Goal: Transaction & Acquisition: Purchase product/service

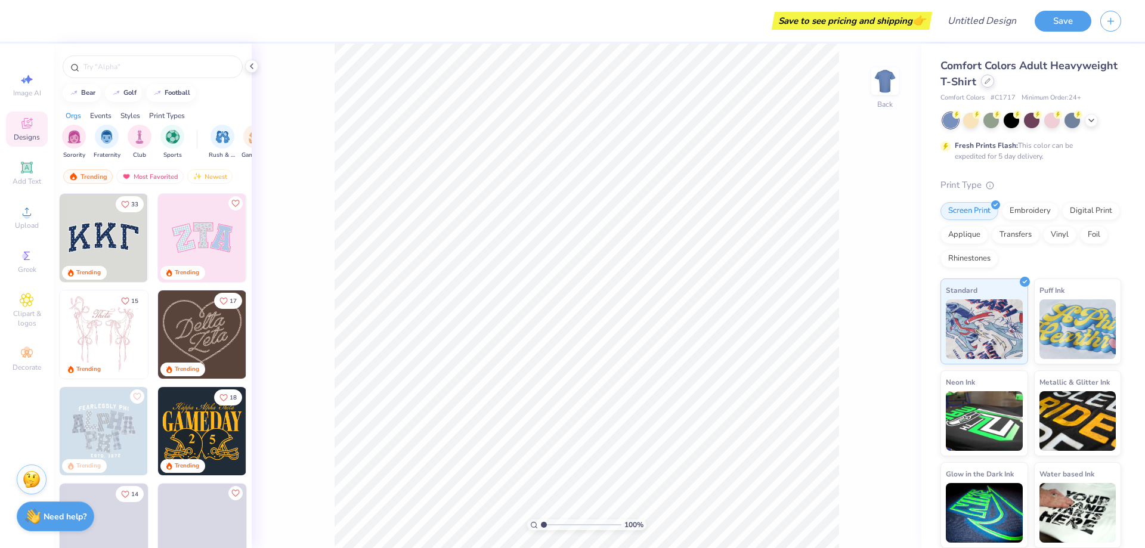
click at [988, 80] on icon at bounding box center [987, 81] width 5 height 5
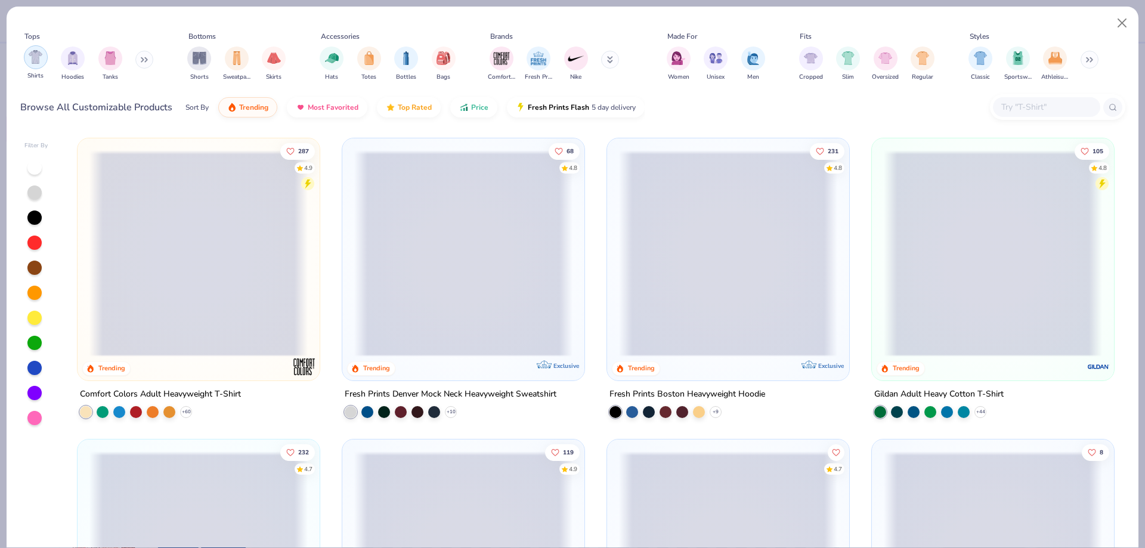
click at [34, 60] on img "filter for Shirts" at bounding box center [36, 57] width 14 height 14
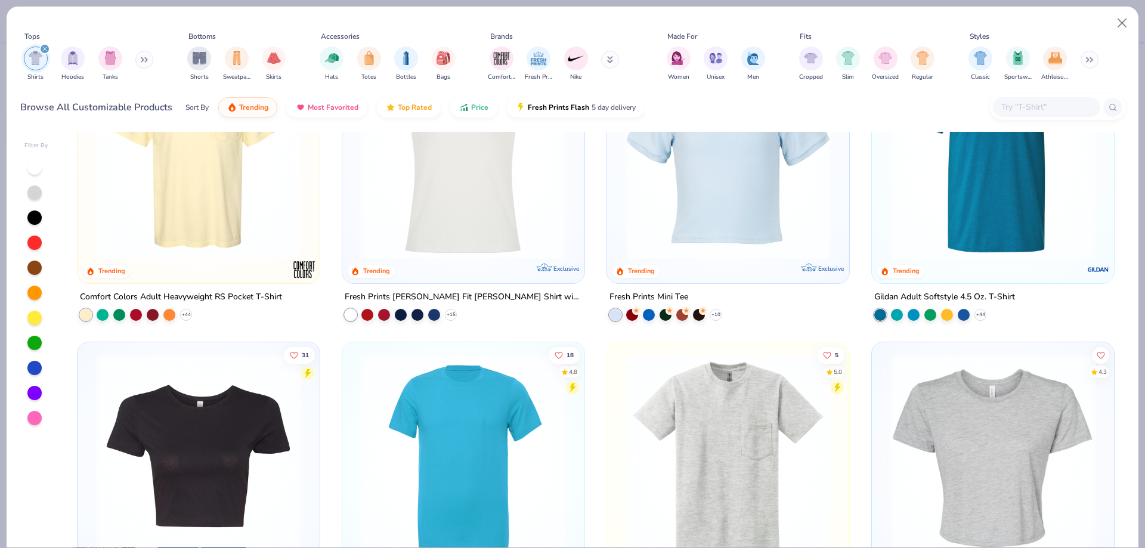
scroll to position [238, 0]
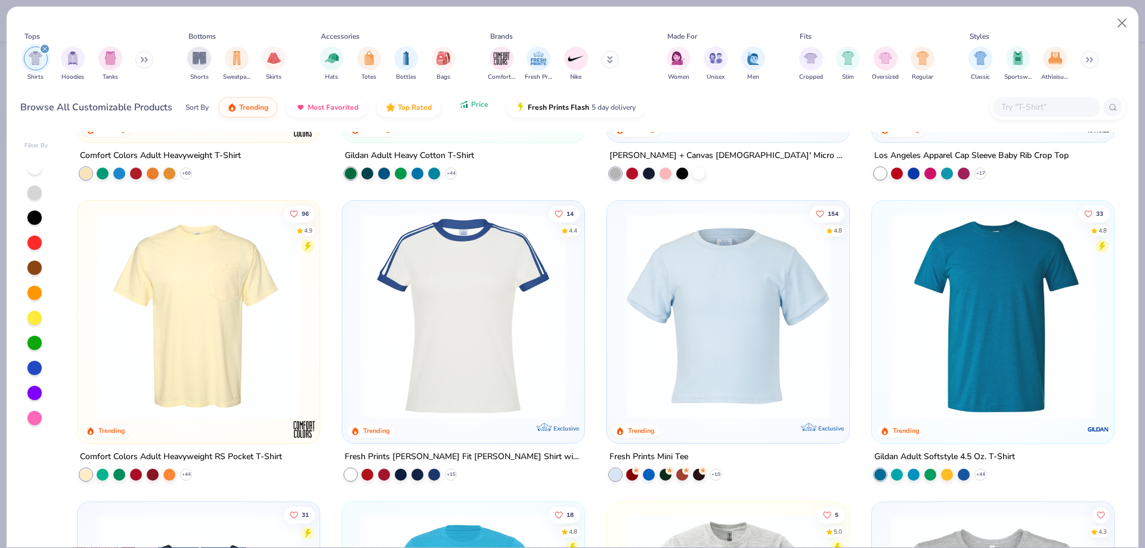
click at [479, 104] on span "Price" at bounding box center [479, 105] width 17 height 10
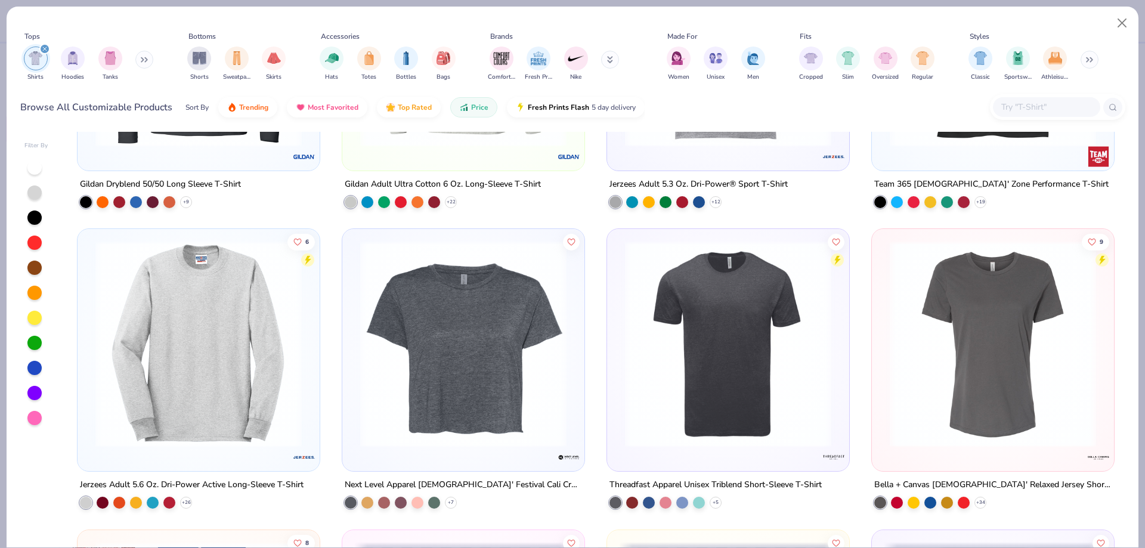
scroll to position [2921, 0]
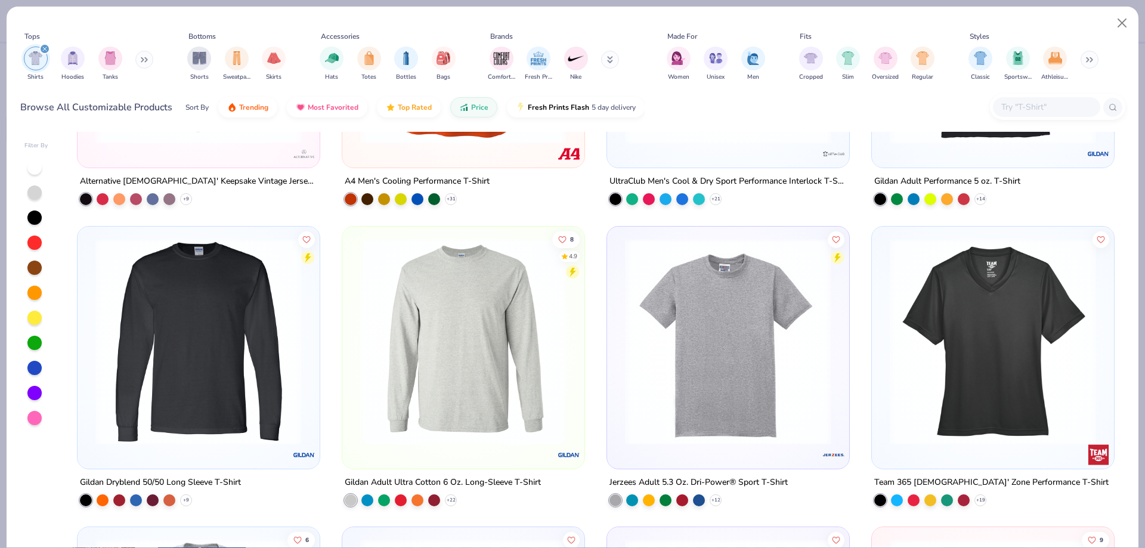
click at [451, 388] on img at bounding box center [463, 341] width 218 height 206
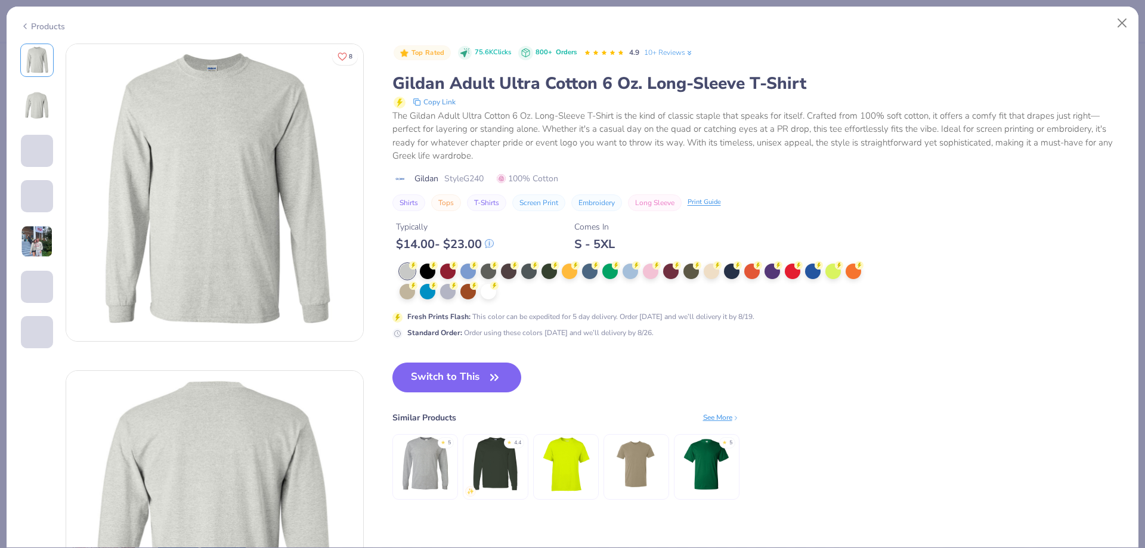
click at [60, 30] on div "Products" at bounding box center [42, 26] width 45 height 13
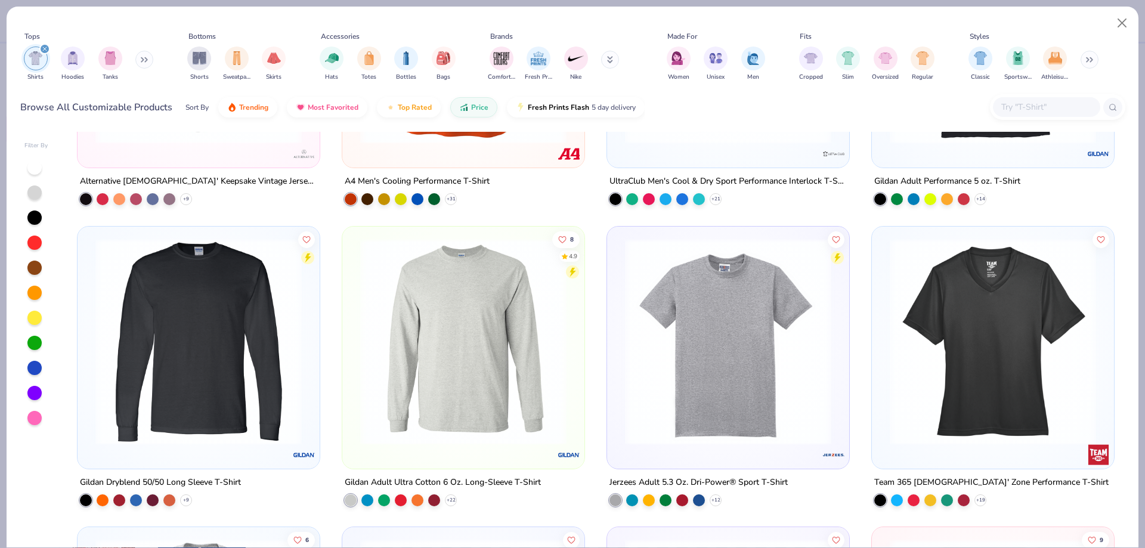
scroll to position [3041, 0]
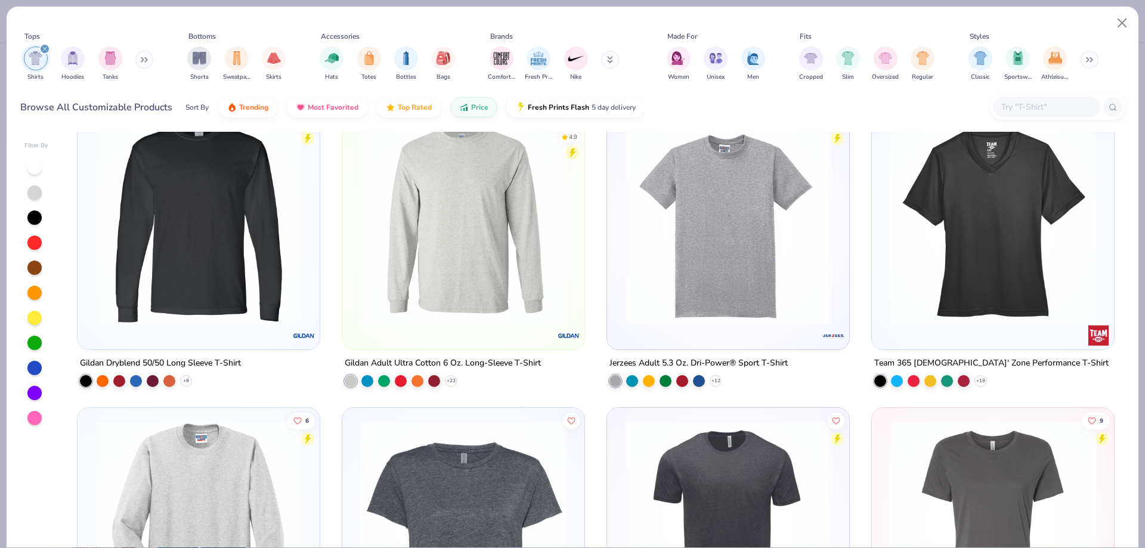
click at [224, 247] on img at bounding box center [198, 222] width 218 height 206
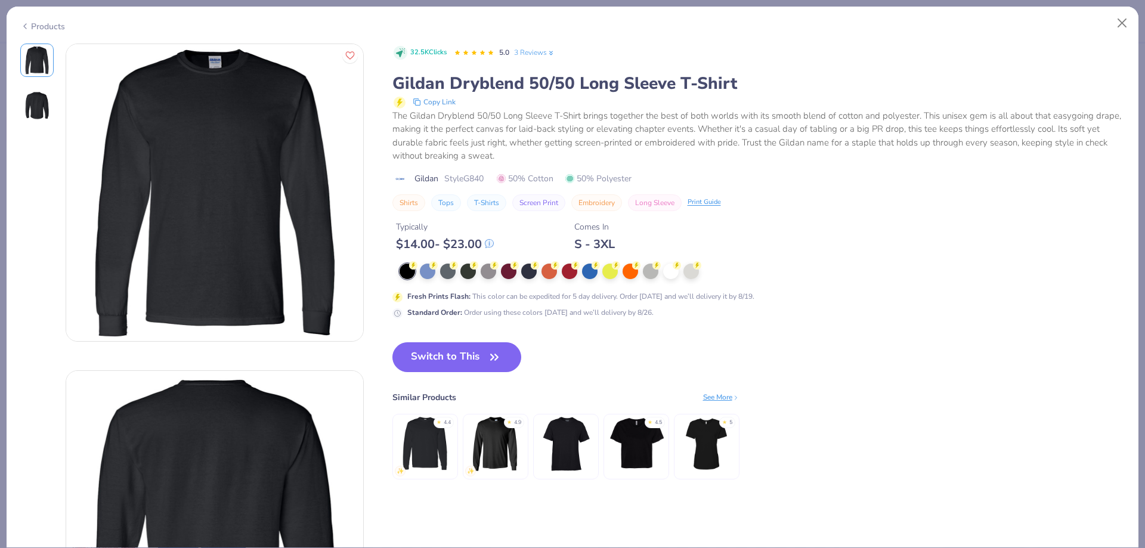
click at [31, 29] on div "Products" at bounding box center [42, 26] width 45 height 13
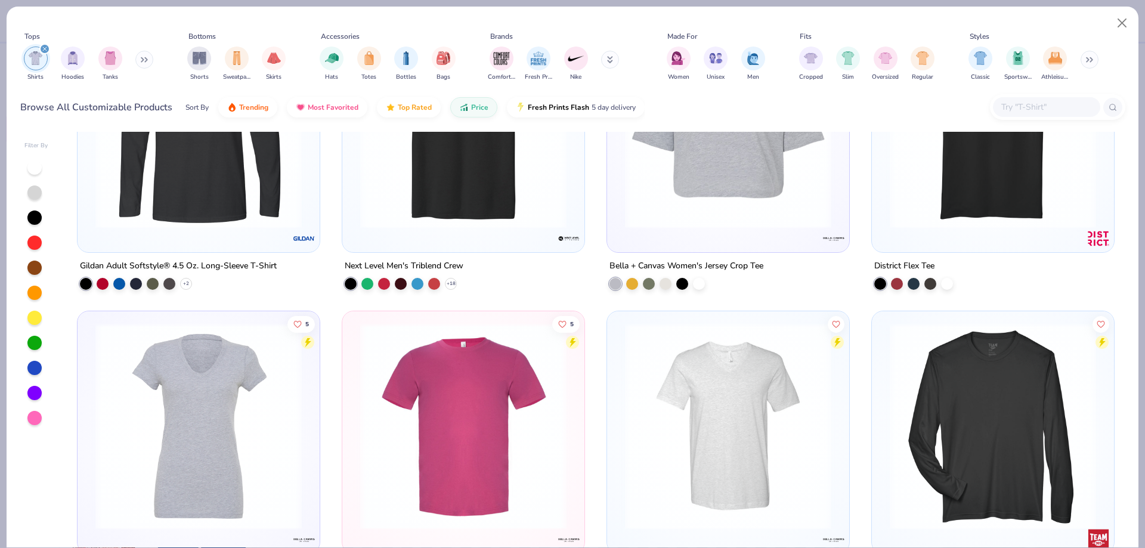
scroll to position [4471, 0]
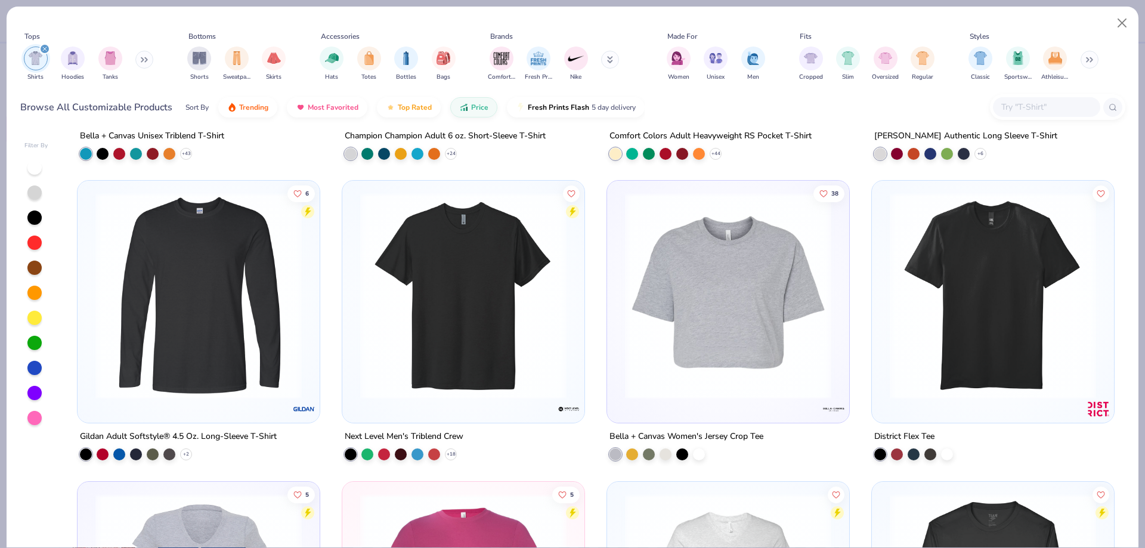
click at [210, 351] on img at bounding box center [198, 296] width 218 height 206
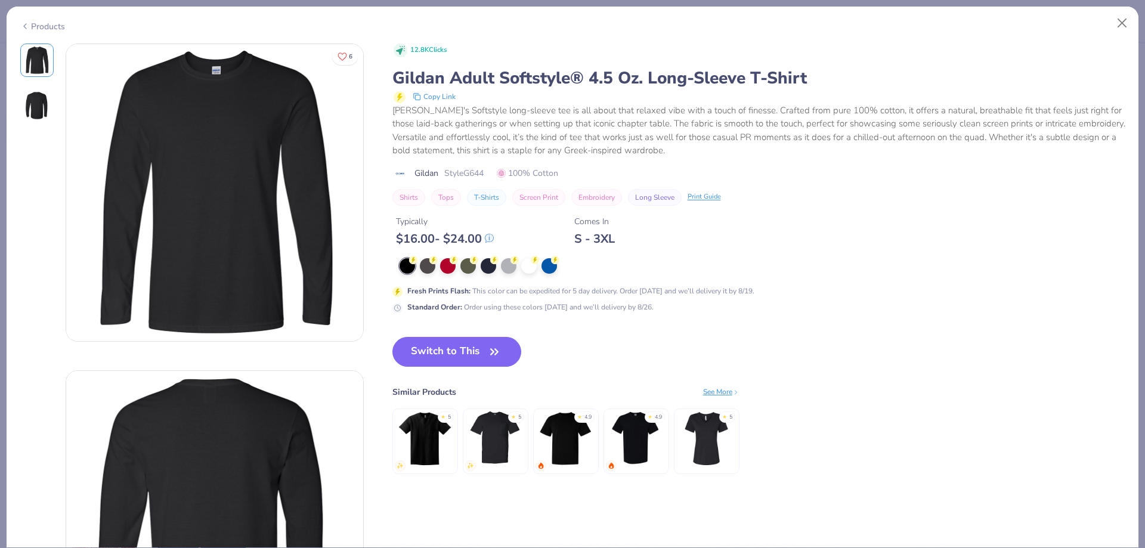
click at [50, 24] on div "Products" at bounding box center [42, 26] width 45 height 13
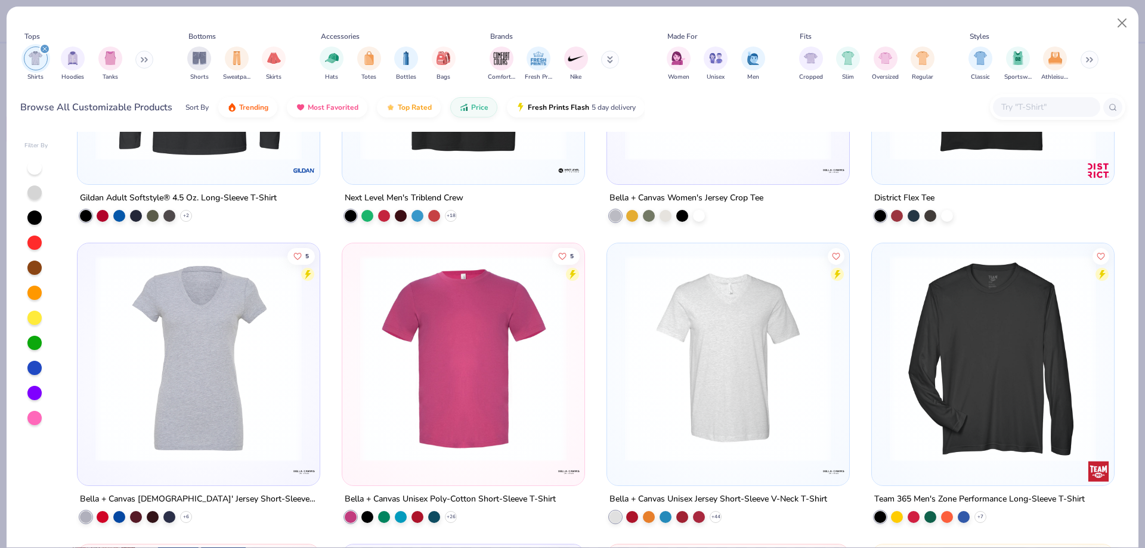
scroll to position [4948, 0]
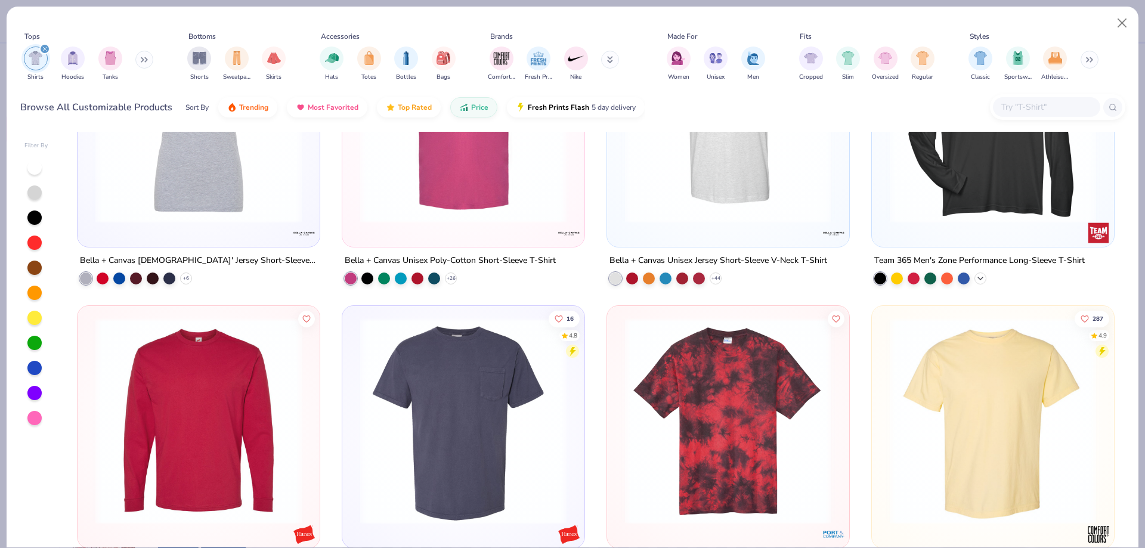
click at [975, 278] on icon at bounding box center [980, 279] width 10 height 10
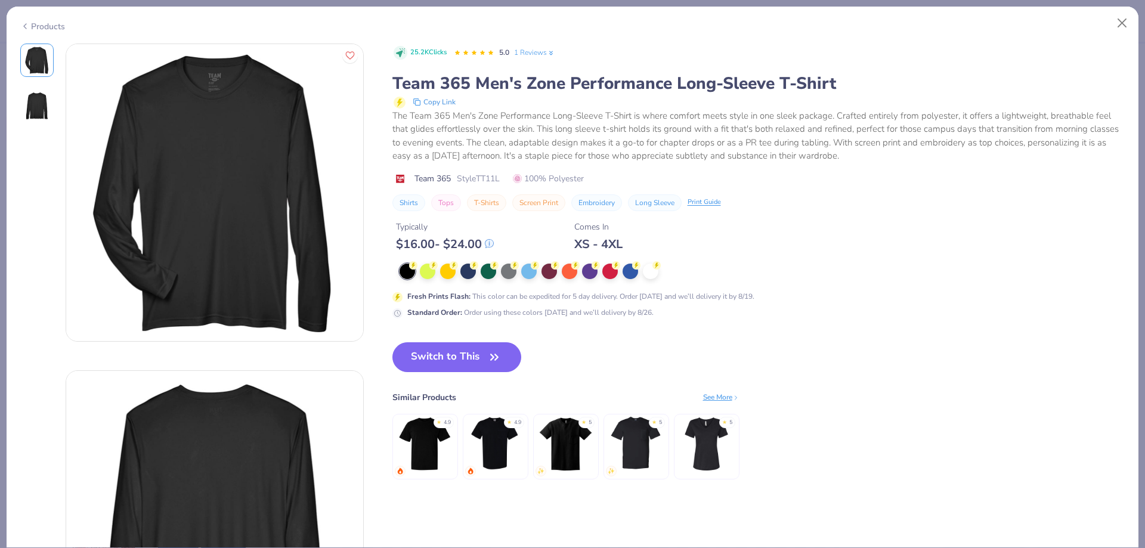
click at [43, 26] on div "Products" at bounding box center [42, 26] width 45 height 13
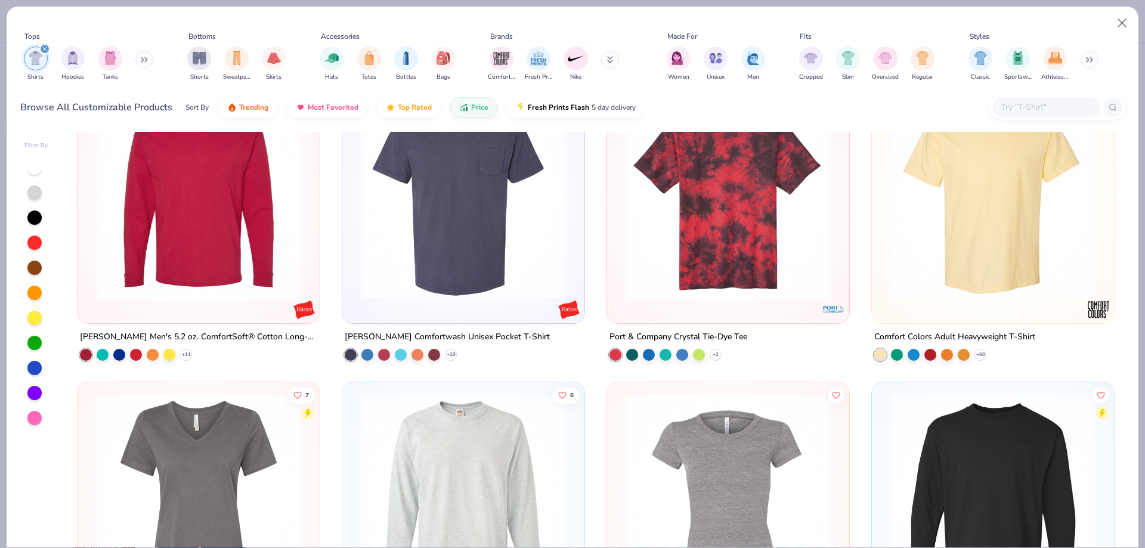
scroll to position [5187, 0]
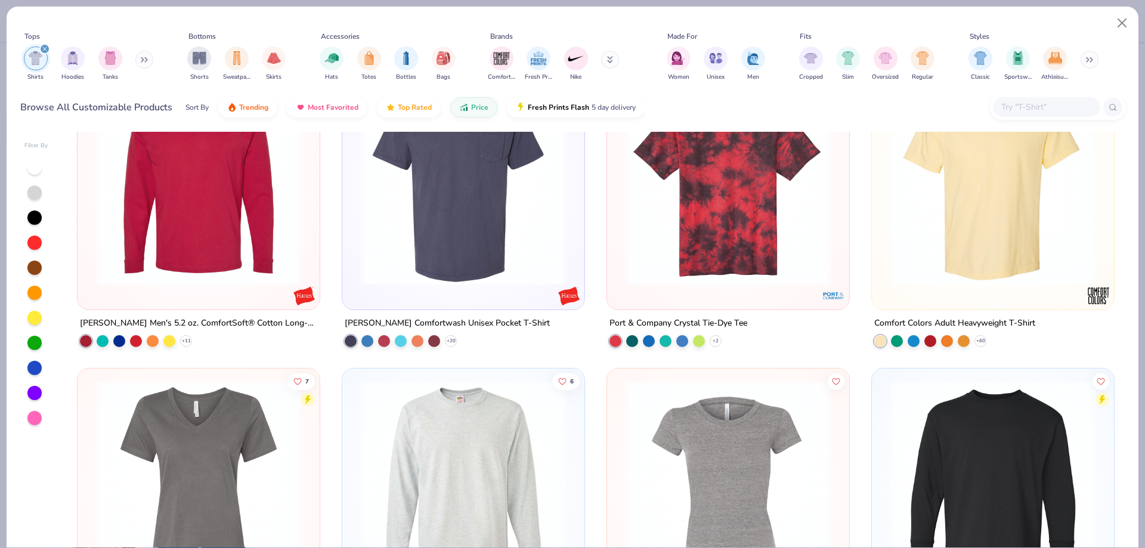
click at [238, 238] on img at bounding box center [198, 182] width 218 height 206
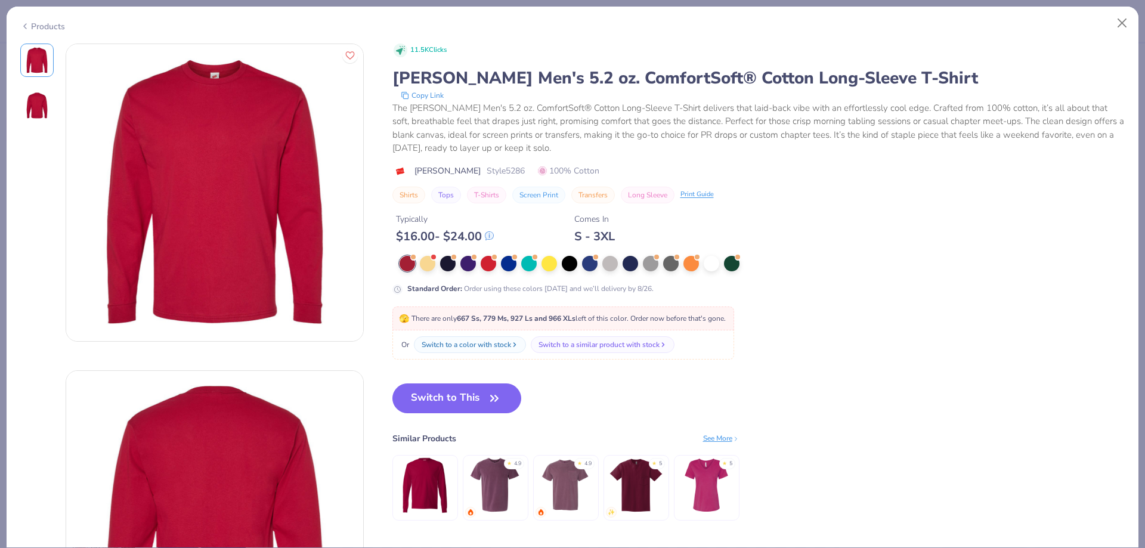
click at [49, 24] on div "Products" at bounding box center [42, 26] width 45 height 13
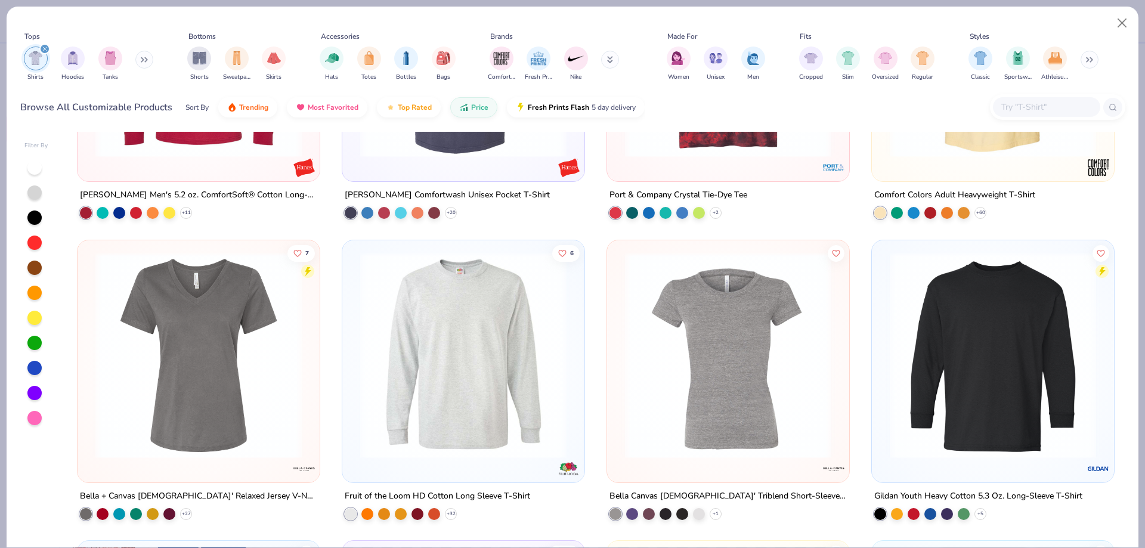
scroll to position [5425, 0]
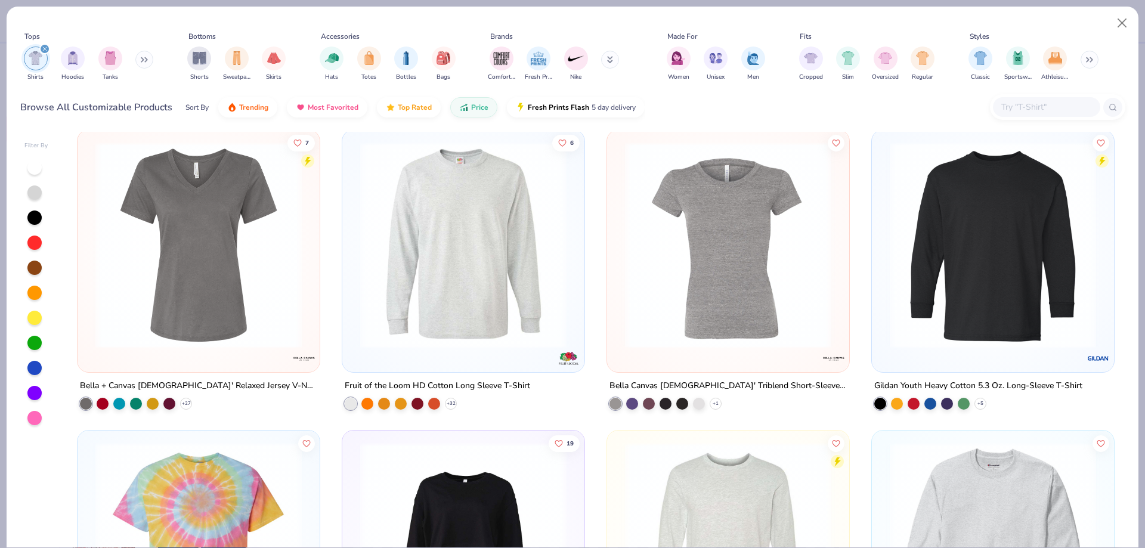
click at [1019, 286] on img at bounding box center [993, 244] width 218 height 206
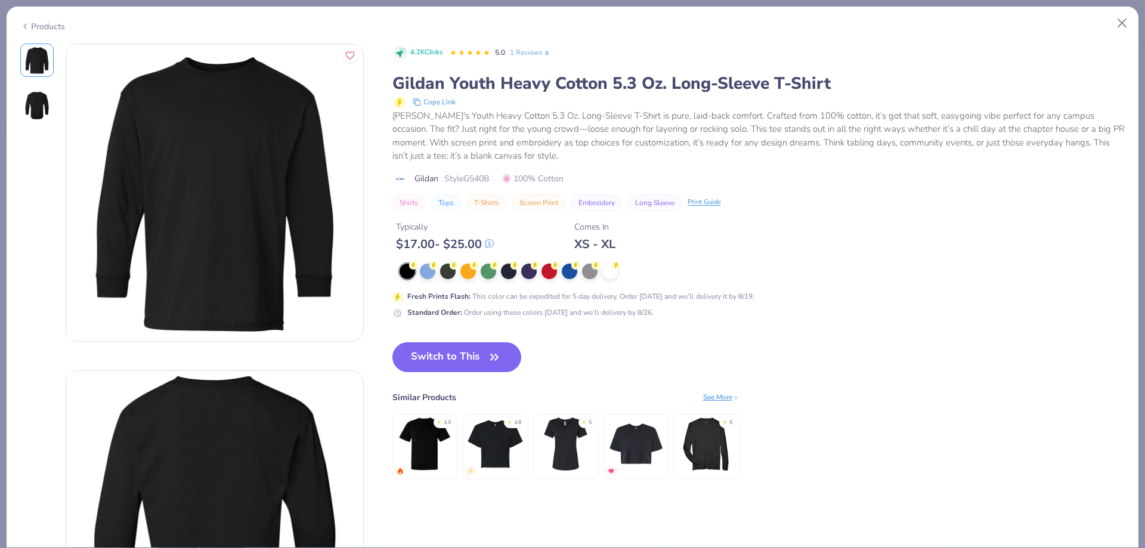
click at [54, 20] on div "Products" at bounding box center [42, 26] width 45 height 13
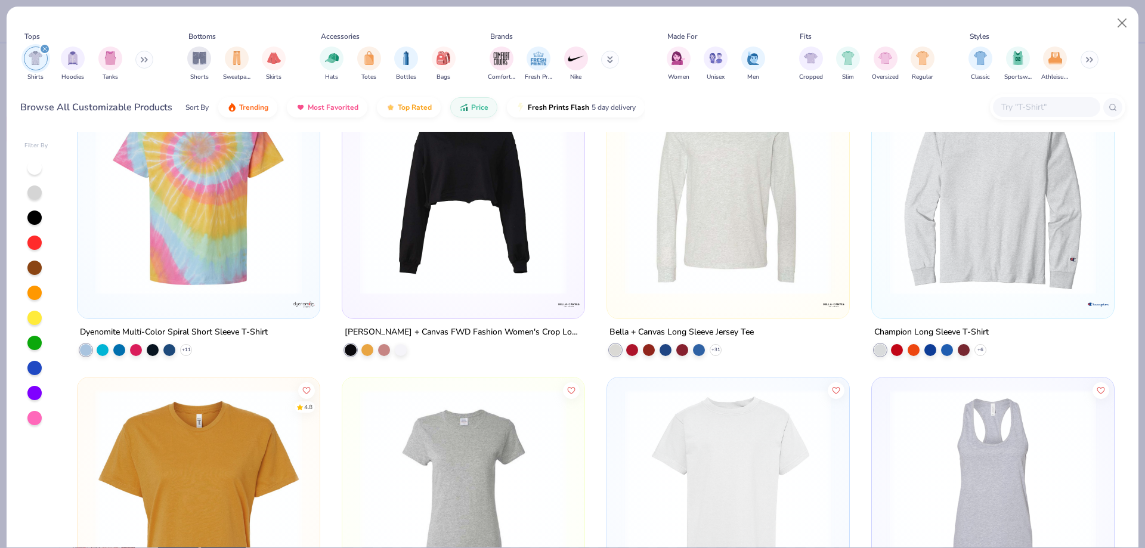
scroll to position [5783, 0]
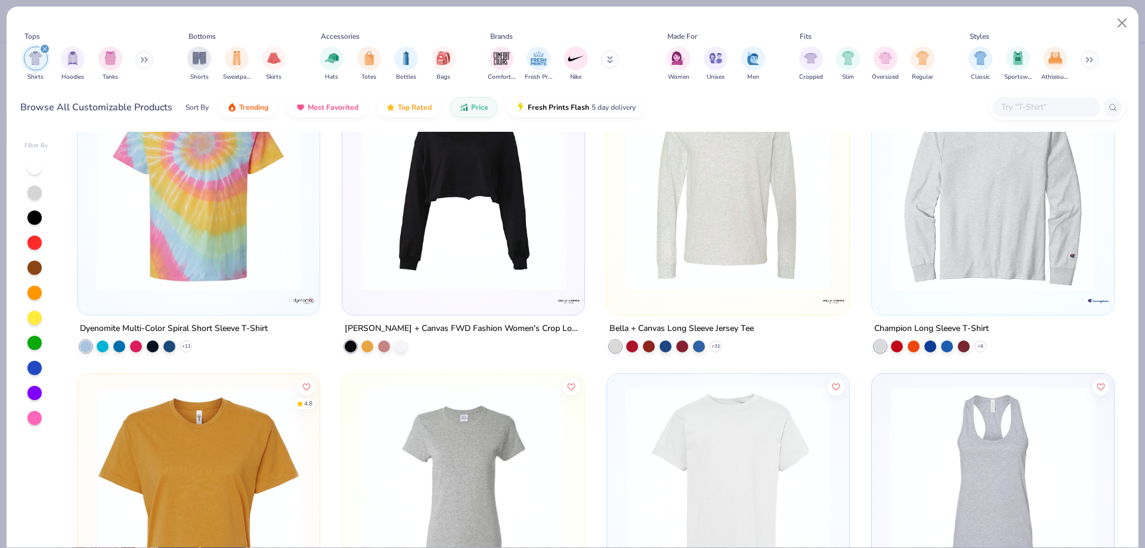
click at [717, 256] on img at bounding box center [728, 188] width 218 height 206
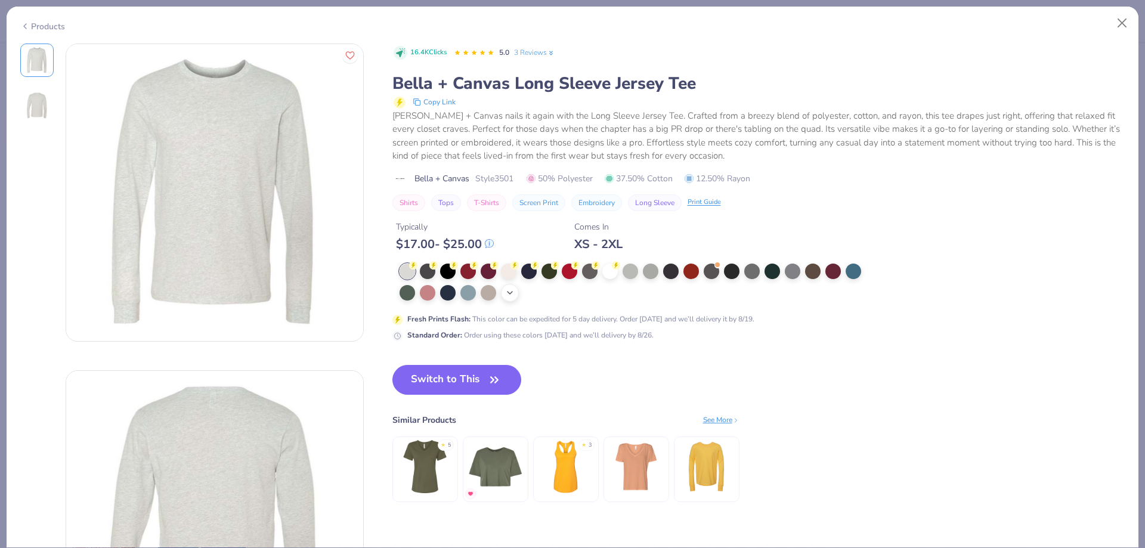
click at [506, 296] on icon at bounding box center [510, 293] width 10 height 10
click at [502, 286] on div at bounding box center [509, 292] width 16 height 16
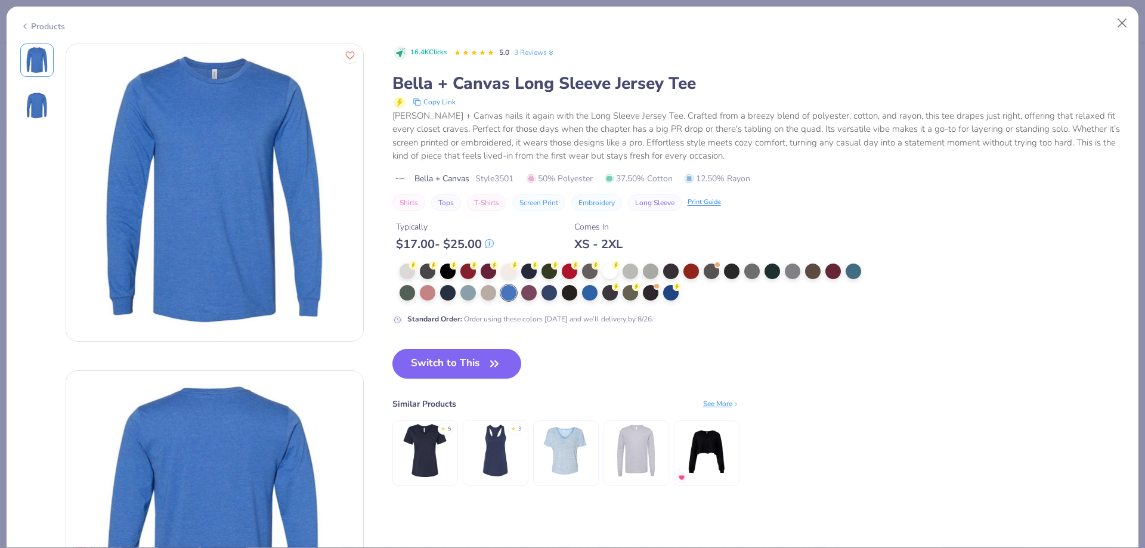
click at [55, 21] on div "Products" at bounding box center [42, 26] width 45 height 13
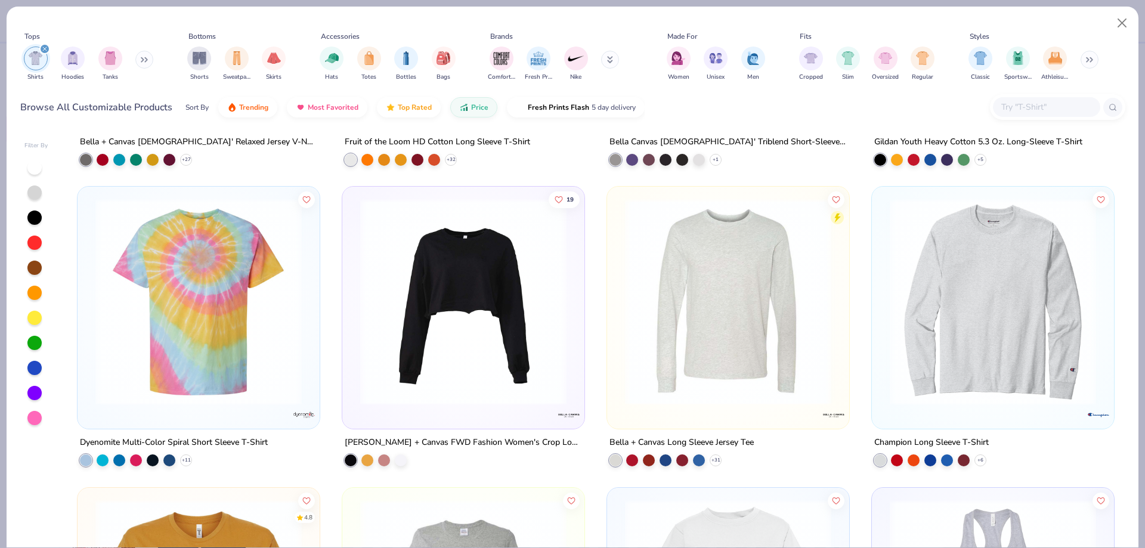
scroll to position [5664, 0]
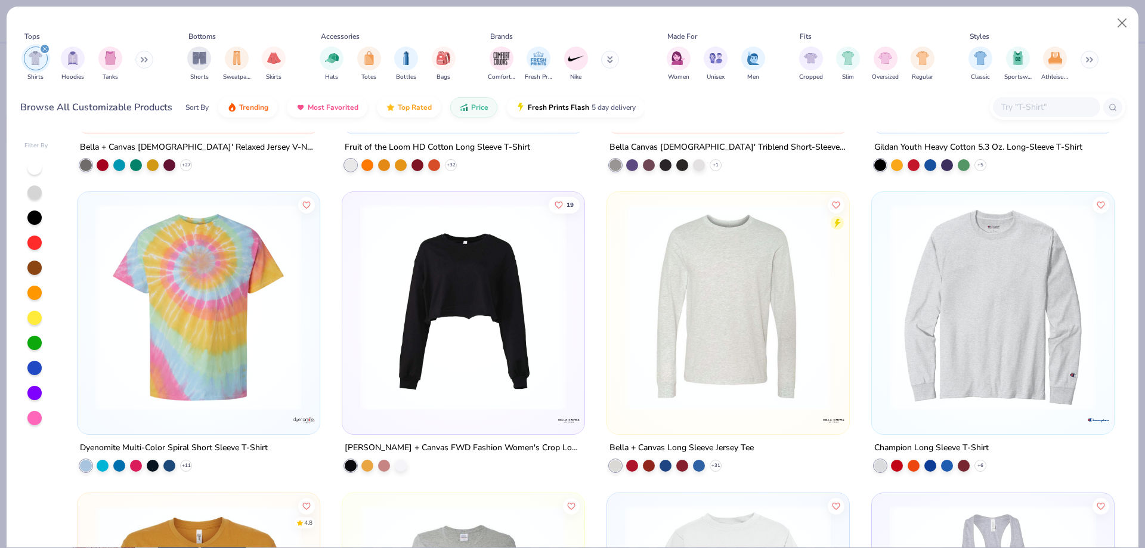
click at [1037, 306] on img at bounding box center [993, 307] width 218 height 206
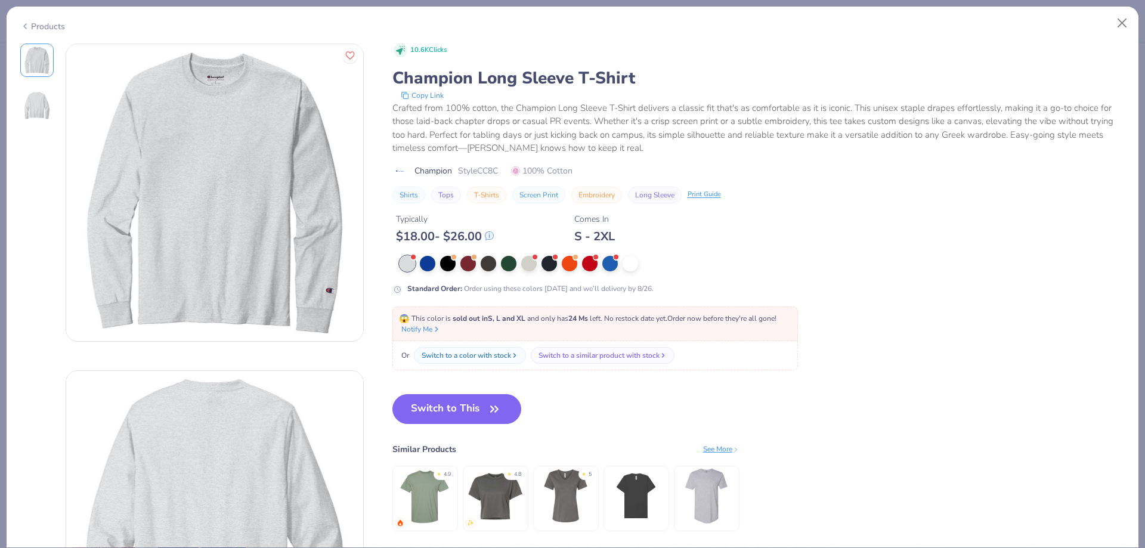
click at [51, 23] on div "Products" at bounding box center [42, 26] width 45 height 13
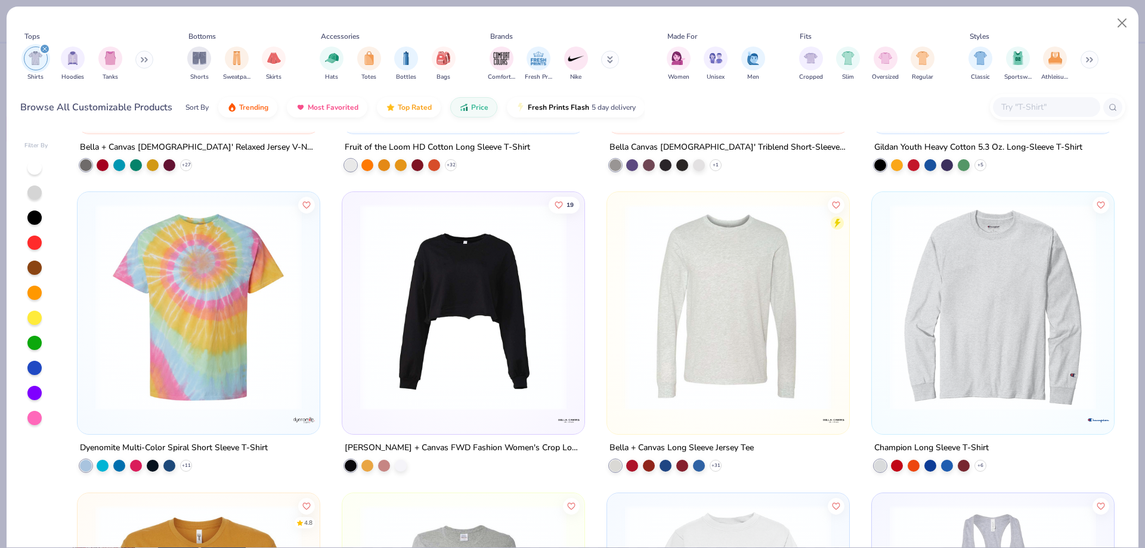
click at [813, 300] on img at bounding box center [728, 307] width 218 height 206
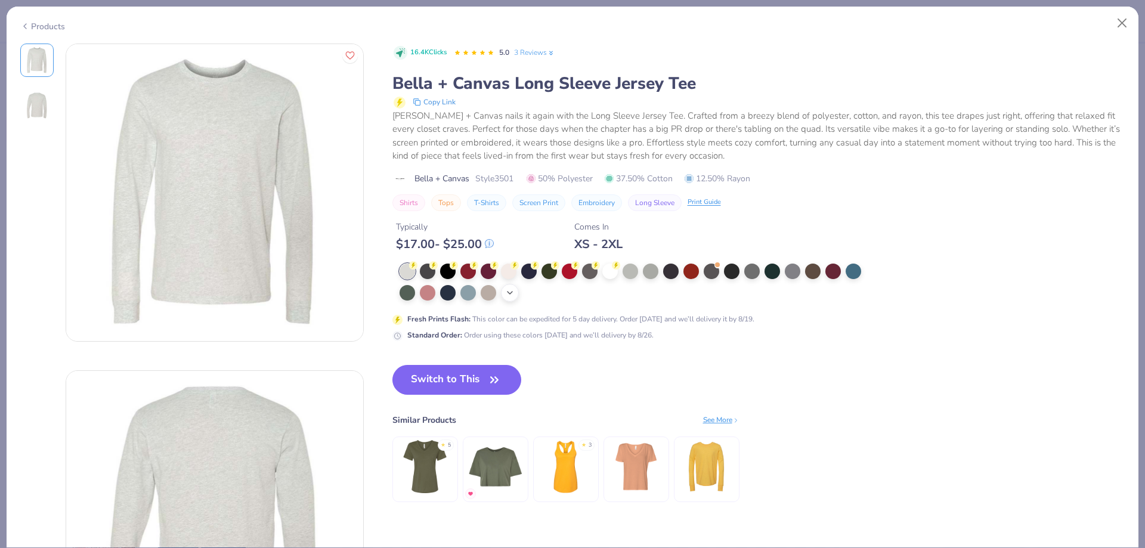
click at [503, 293] on div "+ 9" at bounding box center [510, 293] width 18 height 18
click at [52, 28] on div "Products" at bounding box center [42, 26] width 45 height 13
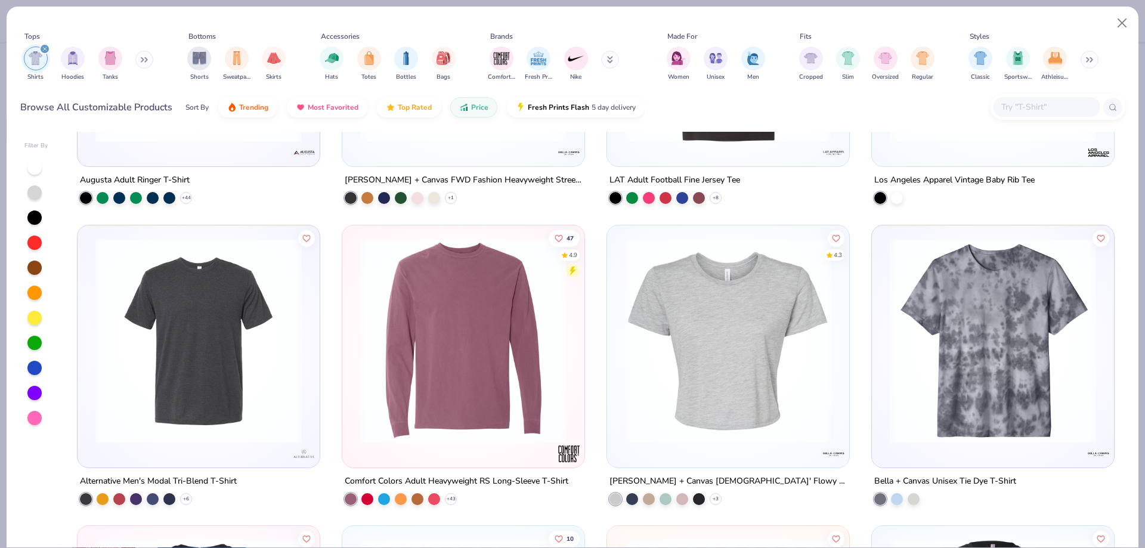
scroll to position [7810, 0]
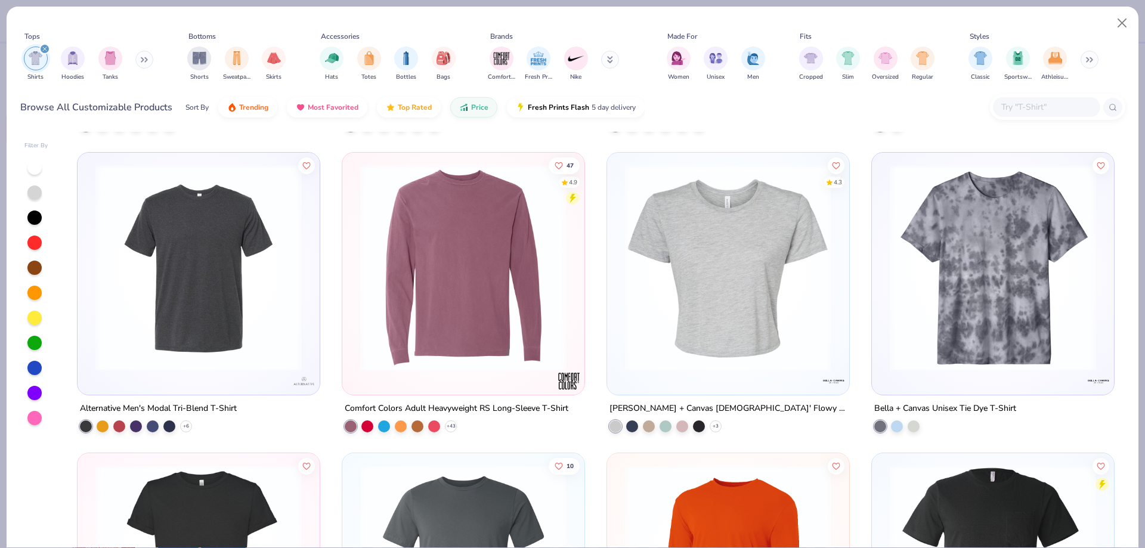
click at [462, 251] on img at bounding box center [463, 267] width 218 height 206
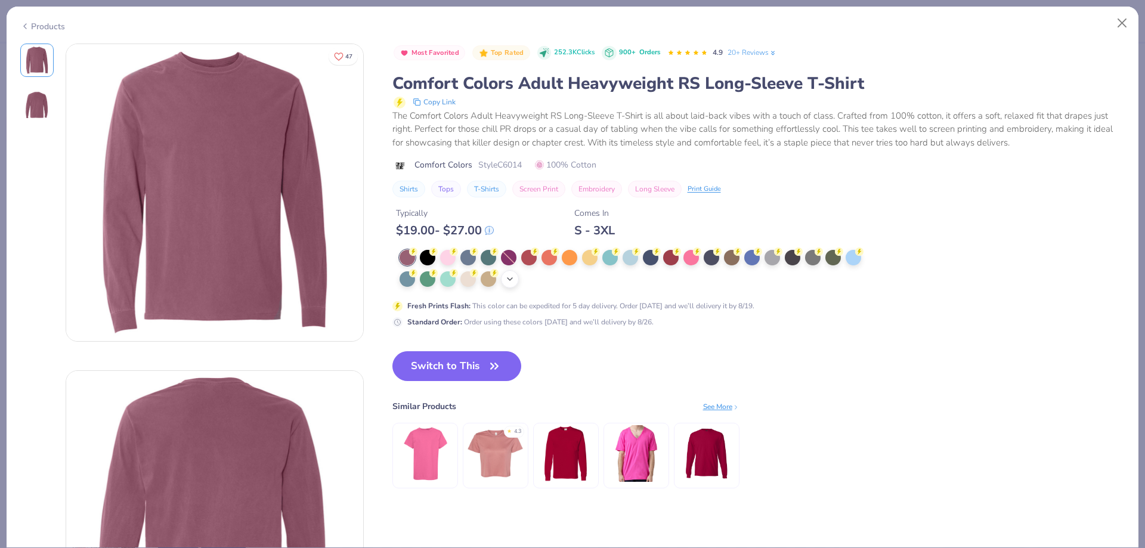
click at [509, 279] on icon at bounding box center [510, 279] width 10 height 10
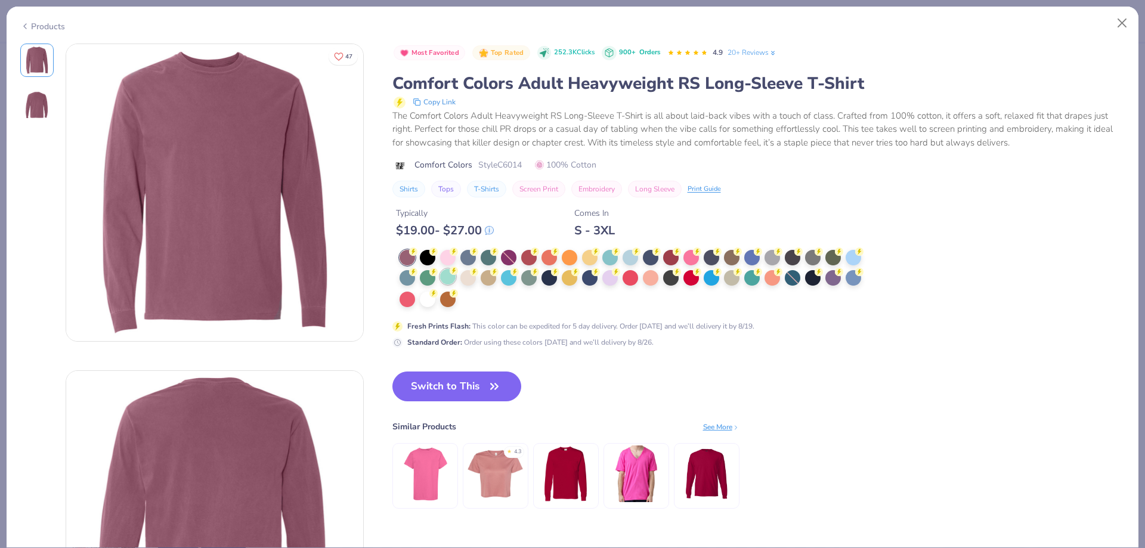
click at [451, 274] on icon at bounding box center [454, 270] width 8 height 8
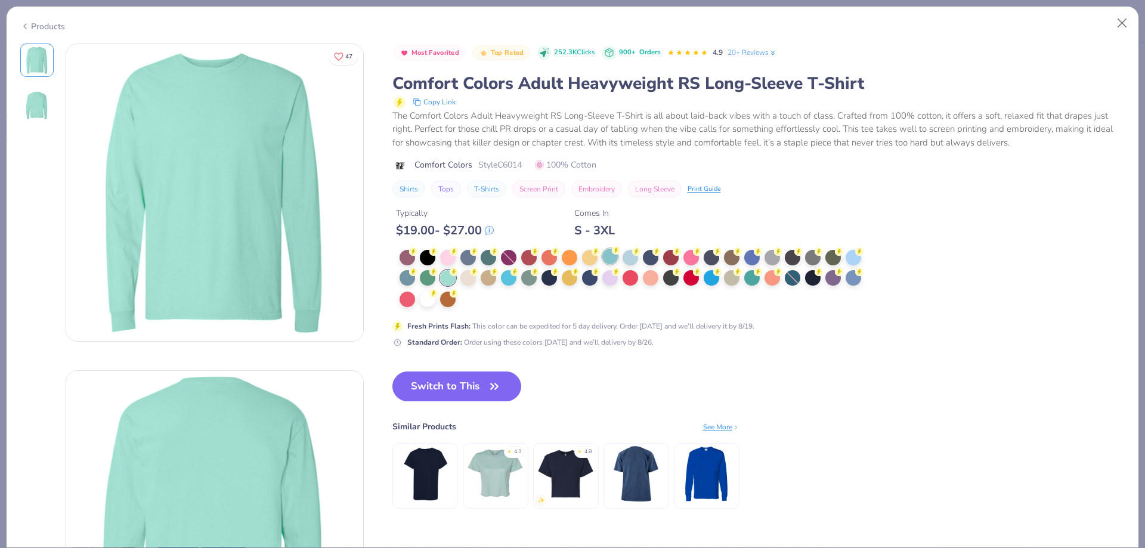
click at [606, 253] on div at bounding box center [610, 257] width 16 height 16
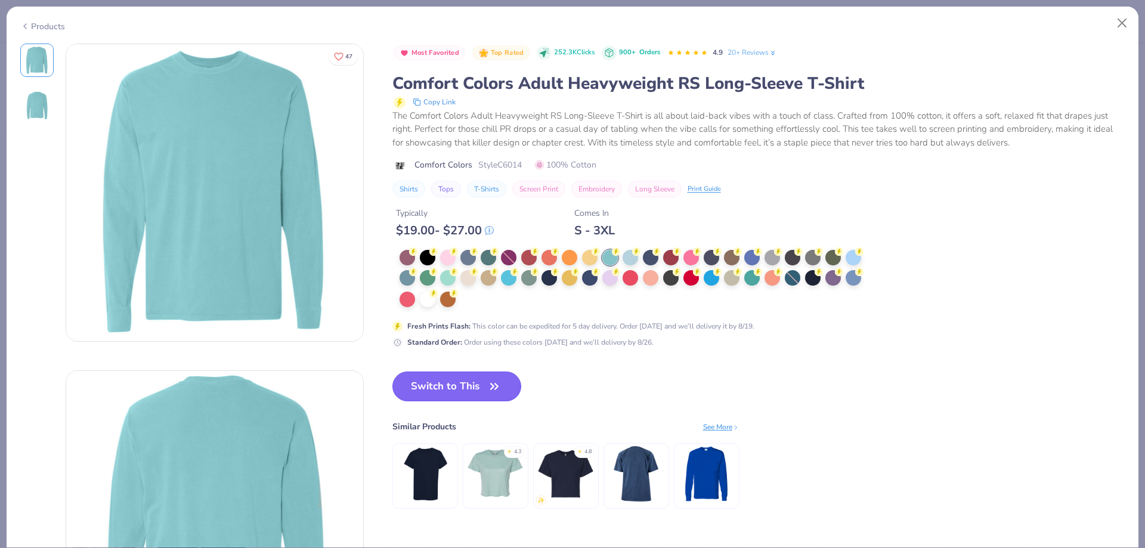
click at [506, 382] on button "Switch to This" at bounding box center [456, 386] width 129 height 30
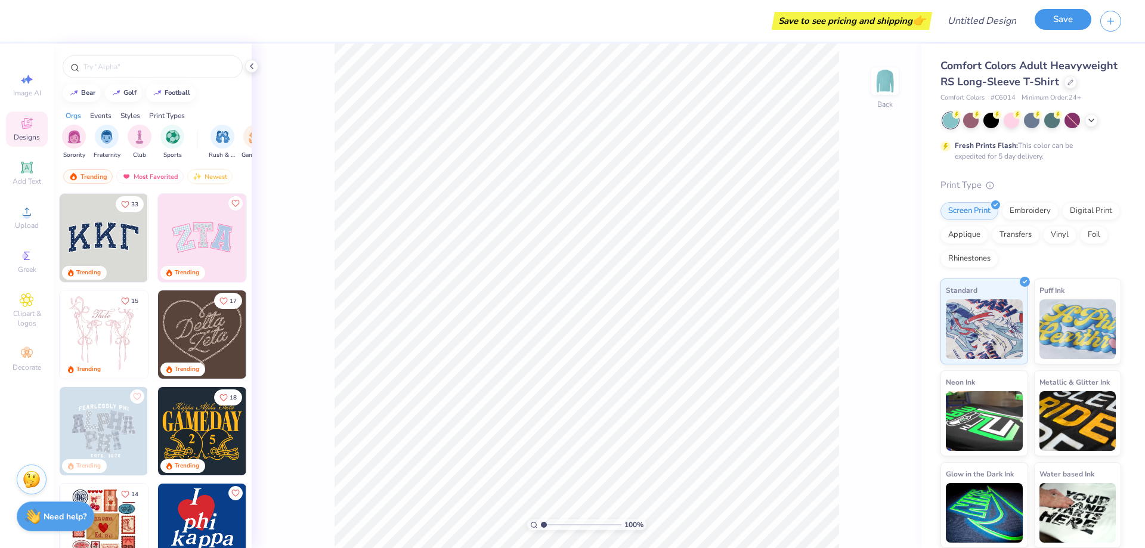
click at [1055, 23] on button "Save" at bounding box center [1062, 19] width 57 height 21
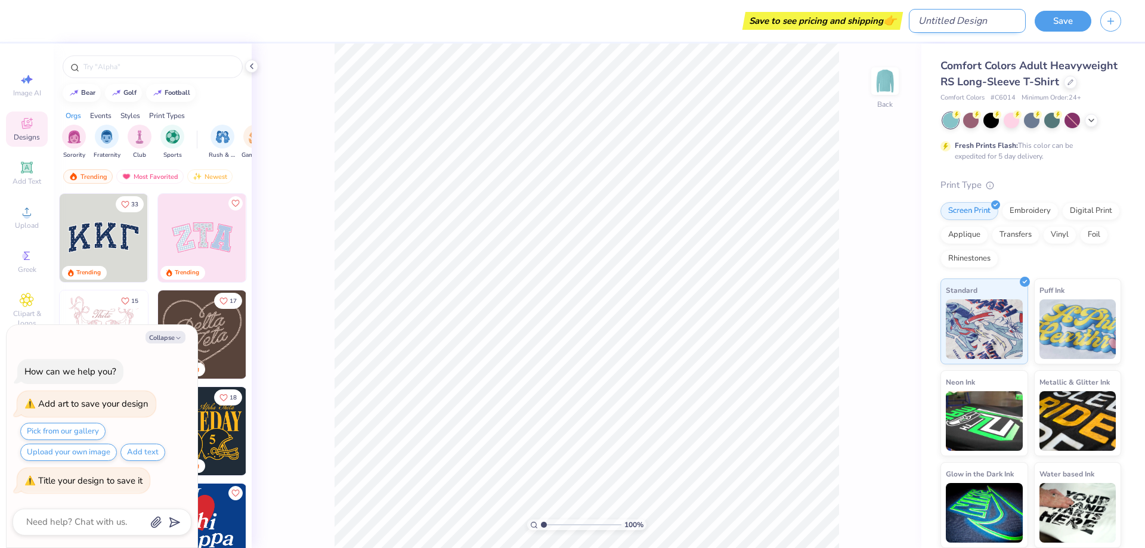
type textarea "x"
click at [970, 11] on input "Design Title" at bounding box center [967, 21] width 117 height 24
type input "L"
type textarea "x"
type input "LI"
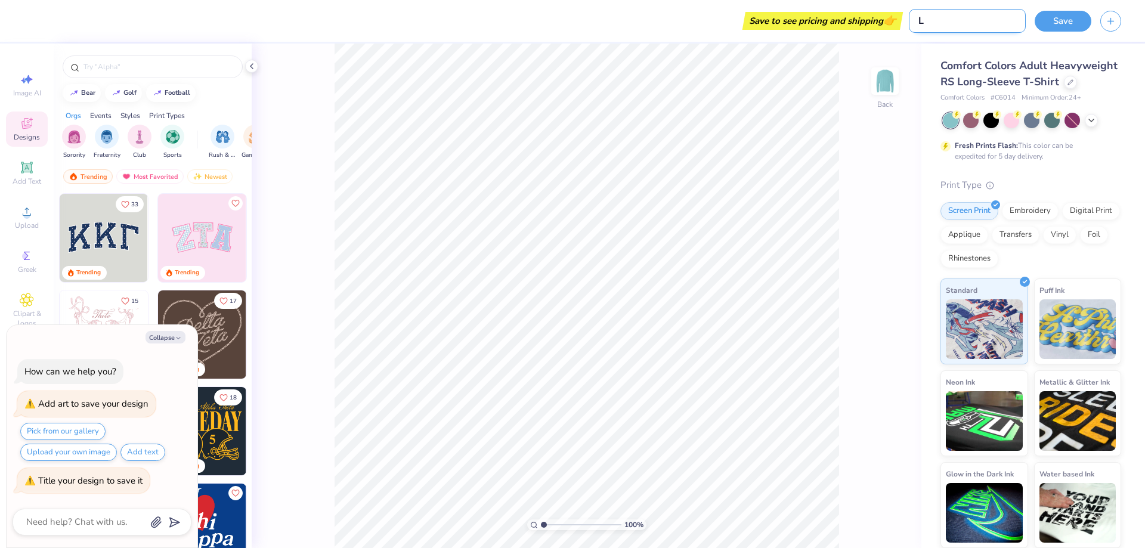
type textarea "x"
type input "LIC"
type textarea "x"
type input "LIC"
type textarea "x"
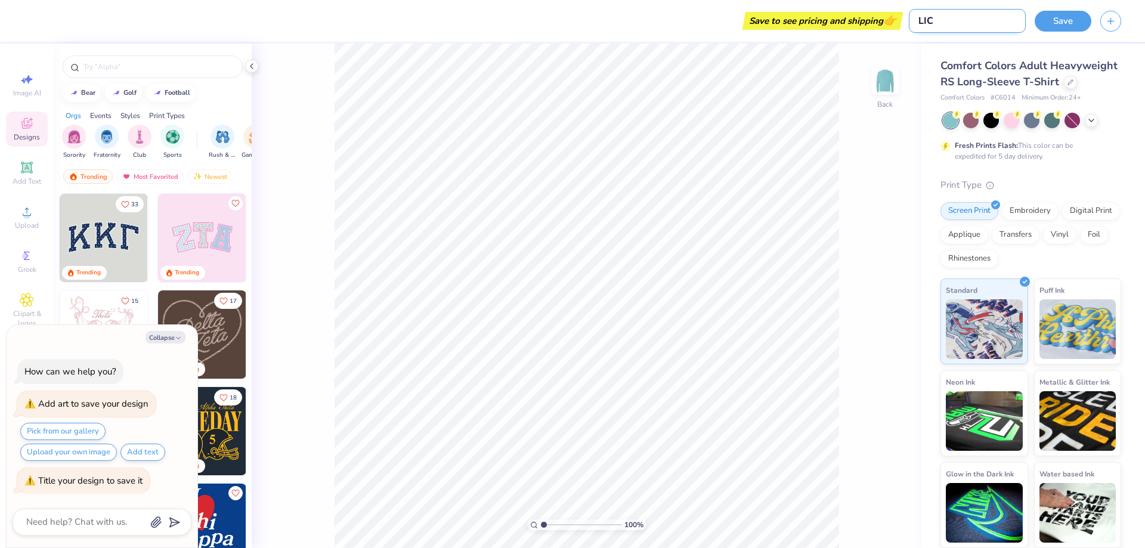
type input "LIC 2"
type textarea "x"
type input "LIC 20"
type textarea "x"
type input "LIC 202"
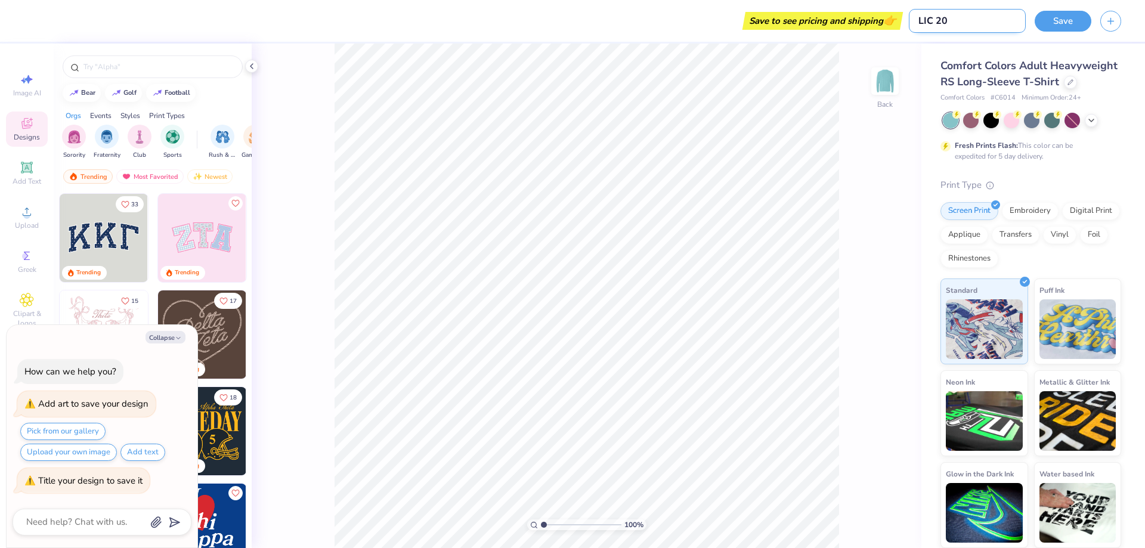
type textarea "x"
type input "LIC 2025"
type textarea "x"
type input "LIC 2025"
click at [1069, 32] on div "Save" at bounding box center [1089, 21] width 110 height 42
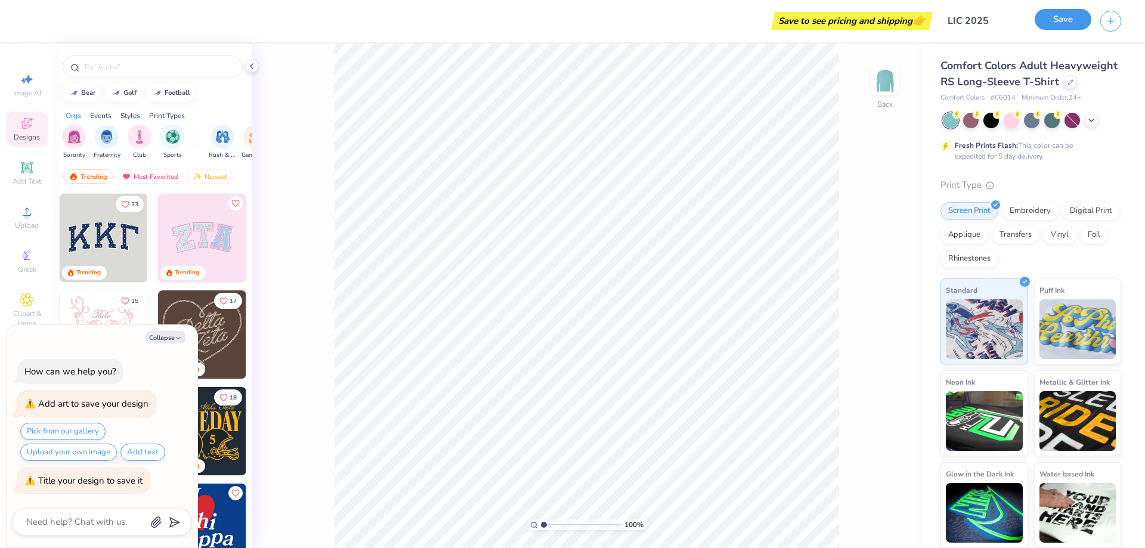
click at [1068, 27] on button "Save" at bounding box center [1062, 19] width 57 height 21
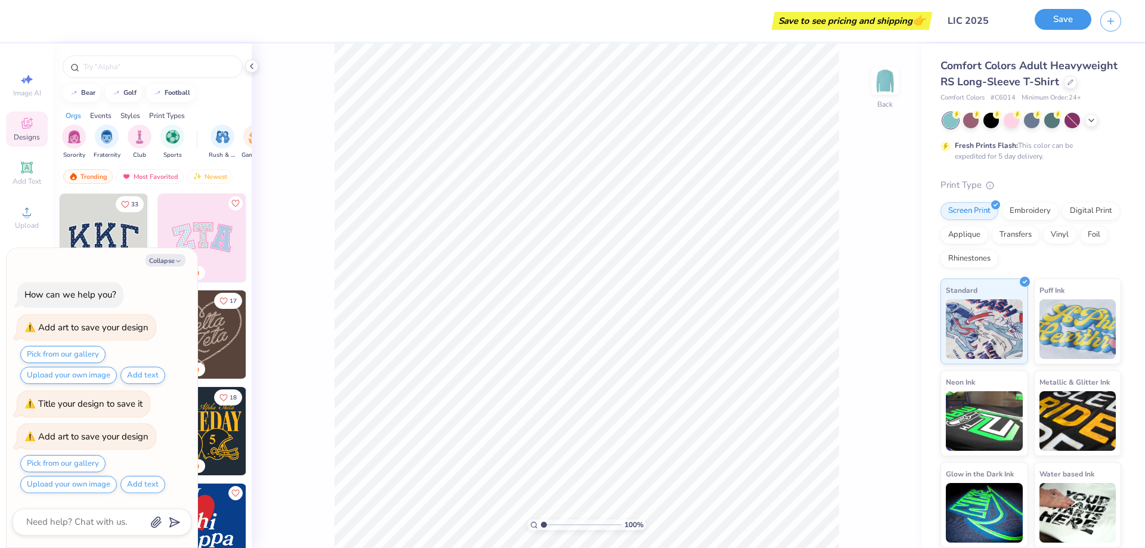
click at [1067, 24] on button "Save" at bounding box center [1062, 19] width 57 height 21
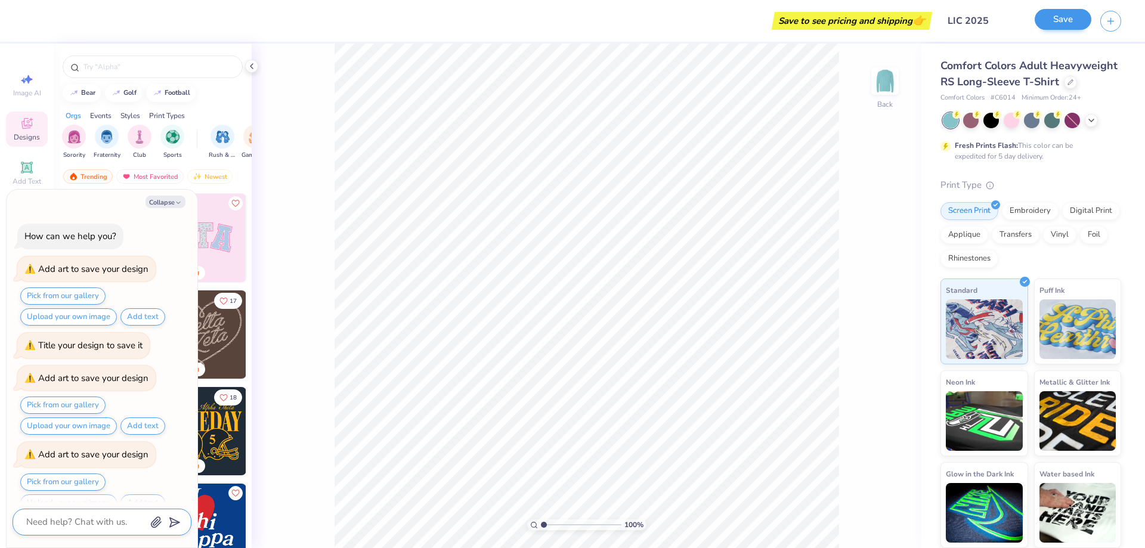
scroll to position [18, 0]
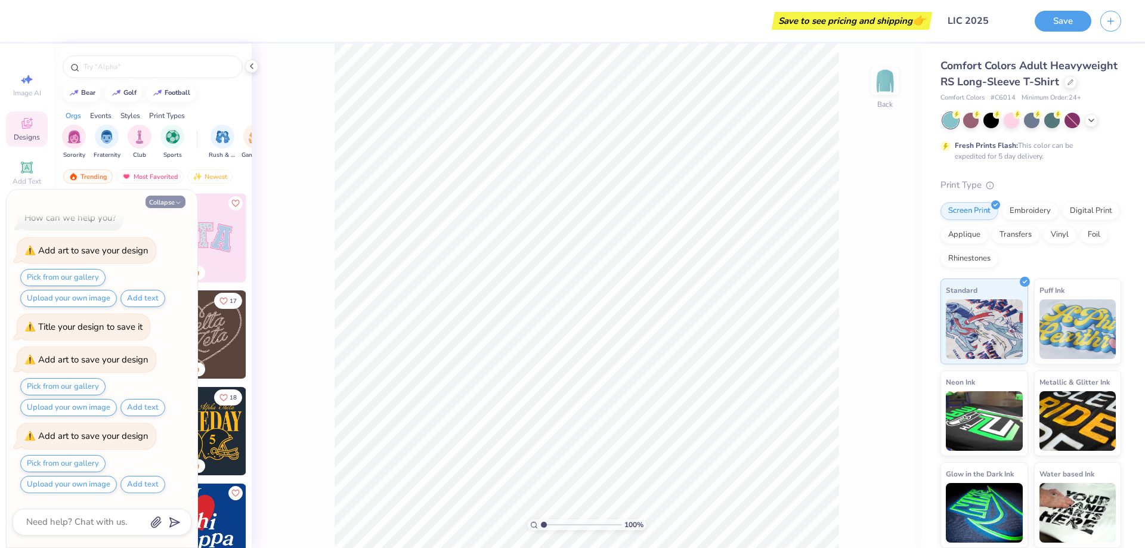
click at [164, 200] on button "Collapse" at bounding box center [165, 202] width 40 height 13
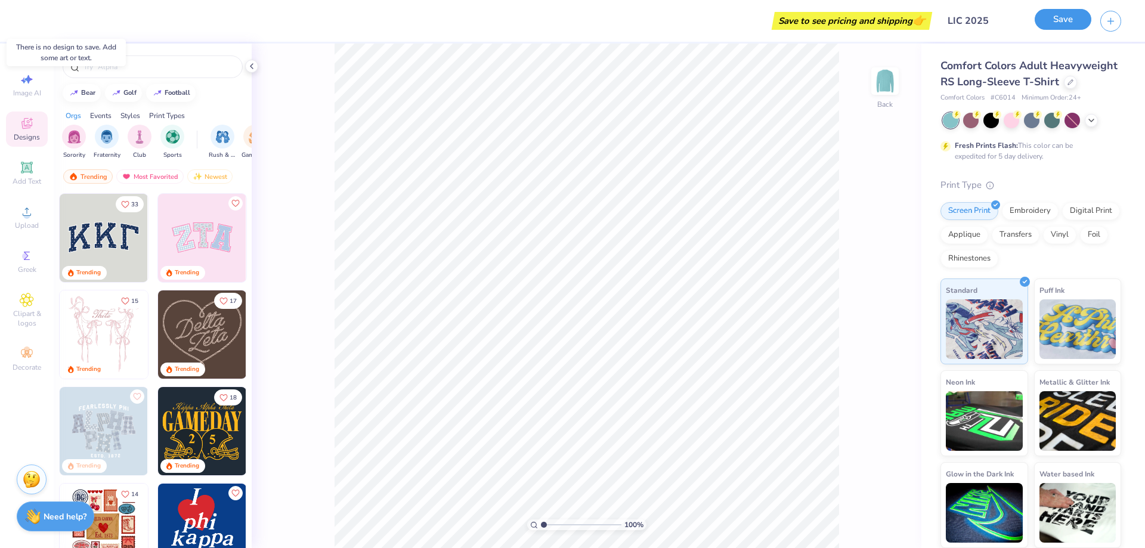
click at [1070, 20] on button "Save" at bounding box center [1062, 19] width 57 height 21
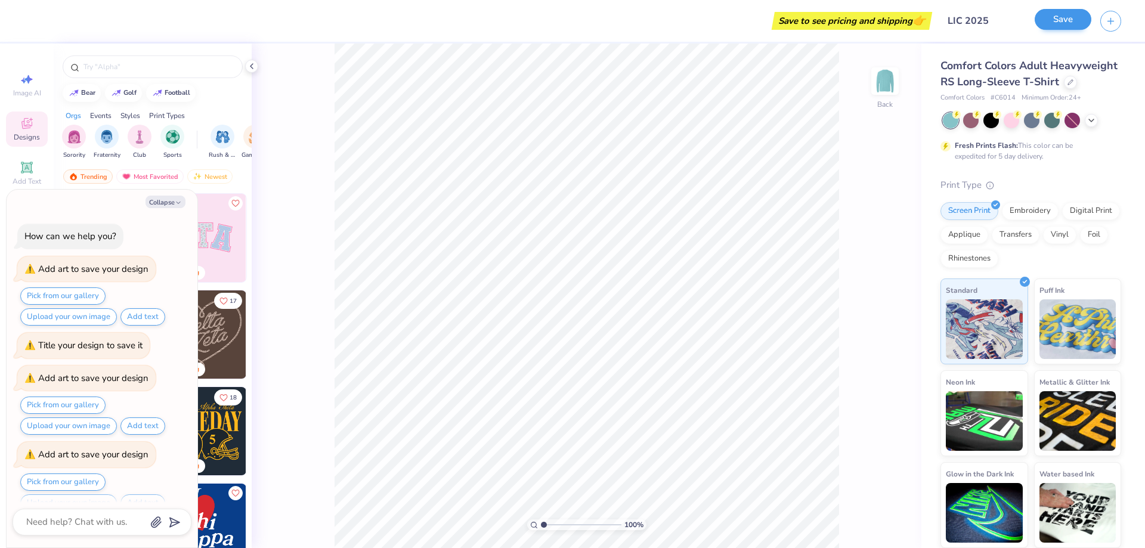
scroll to position [95, 0]
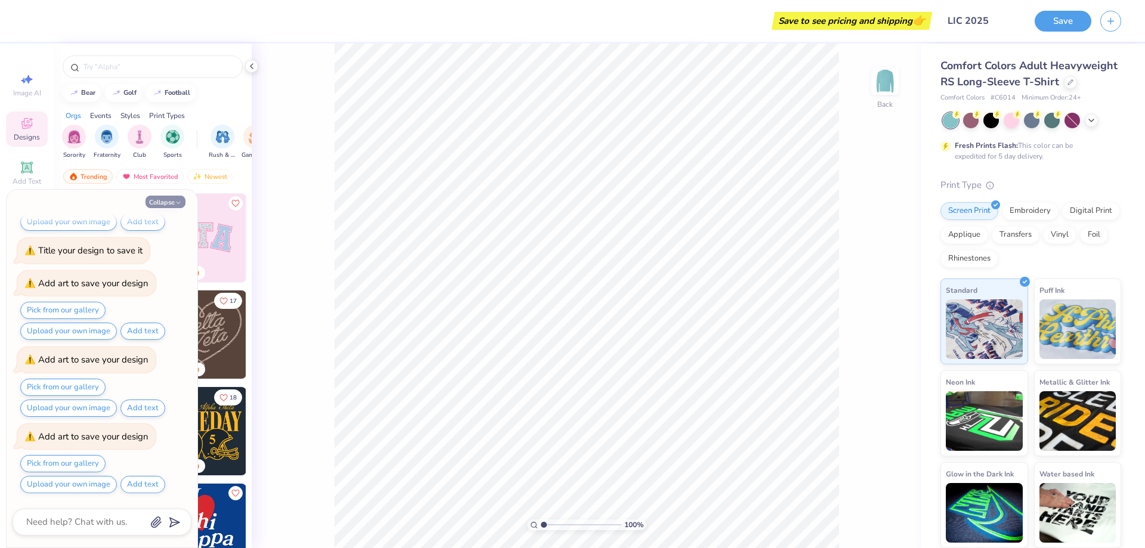
click at [165, 200] on button "Collapse" at bounding box center [165, 202] width 40 height 13
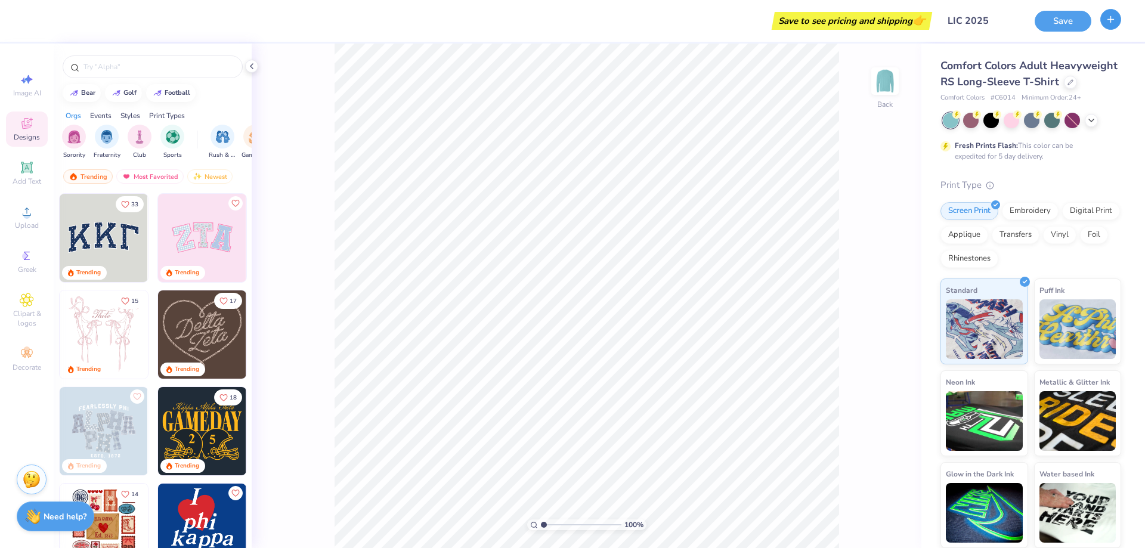
click at [1112, 26] on button "button" at bounding box center [1110, 19] width 21 height 21
click at [1050, 14] on button "Save" at bounding box center [1062, 19] width 57 height 21
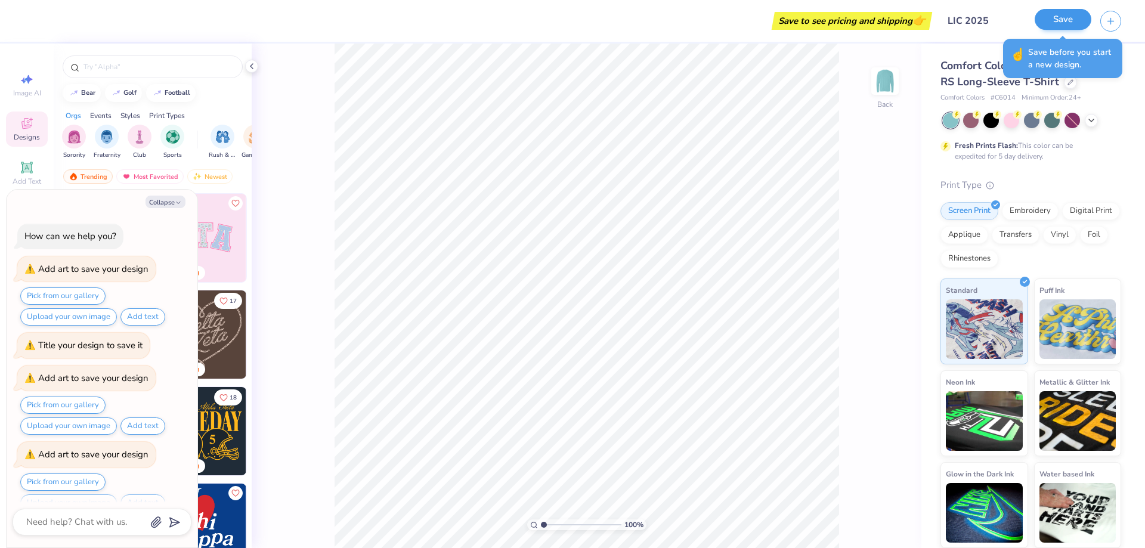
scroll to position [172, 0]
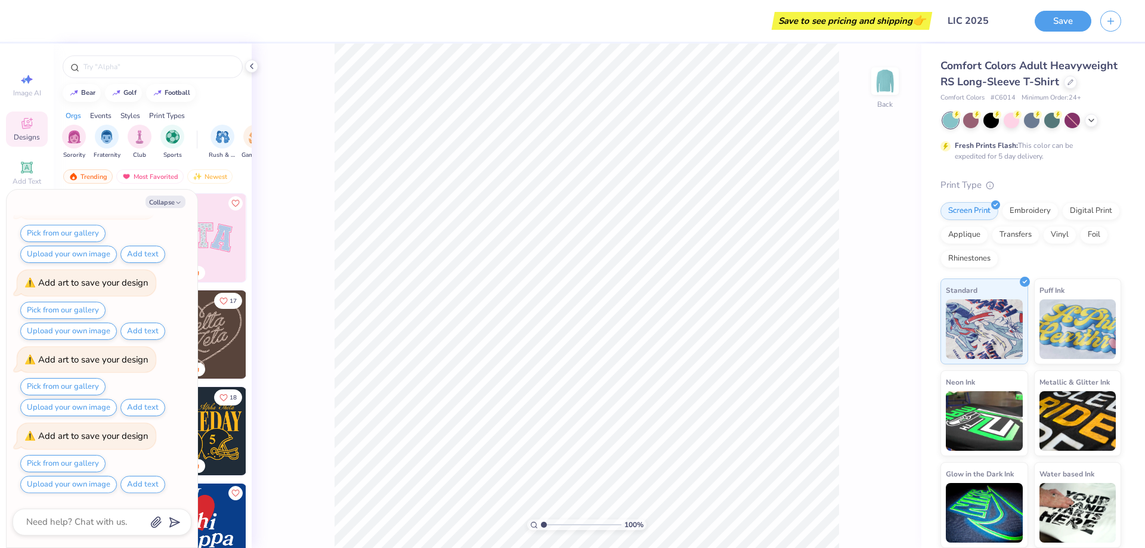
click at [928, 24] on div "Save to see pricing and shipping 👉" at bounding box center [851, 21] width 154 height 18
click at [949, 20] on input "LIC 2025" at bounding box center [967, 21] width 117 height 24
click at [968, 24] on input "LIC 2025" at bounding box center [967, 21] width 117 height 24
click at [1027, 20] on div "Save to see pricing and shipping 👉 Design Title LIC 2025 Save" at bounding box center [572, 21] width 1145 height 42
click at [1049, 23] on button "Save" at bounding box center [1062, 19] width 57 height 21
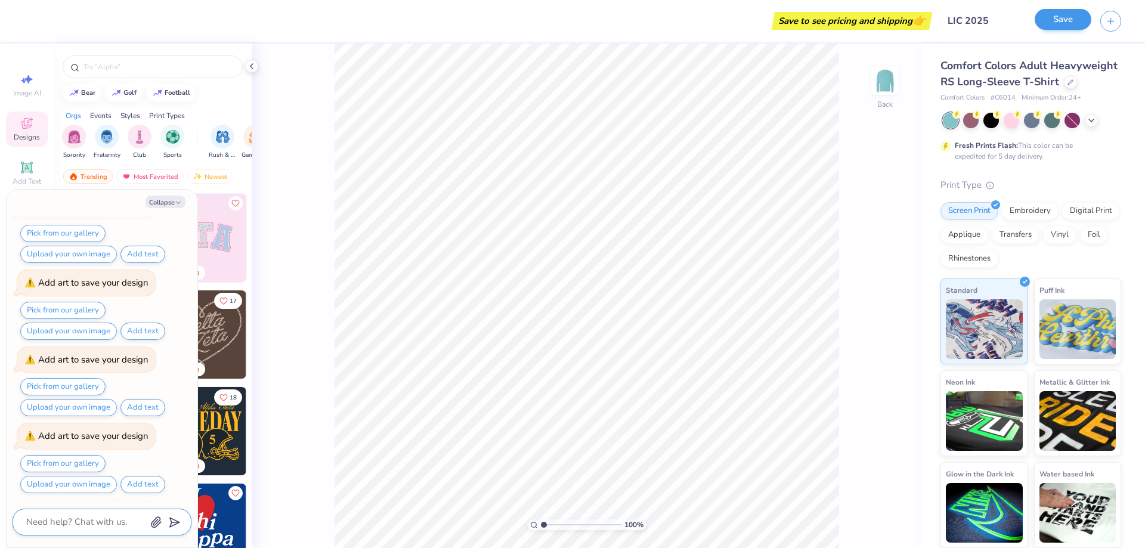
scroll to position [248, 0]
click at [1011, 208] on div "Embroidery" at bounding box center [1030, 209] width 57 height 18
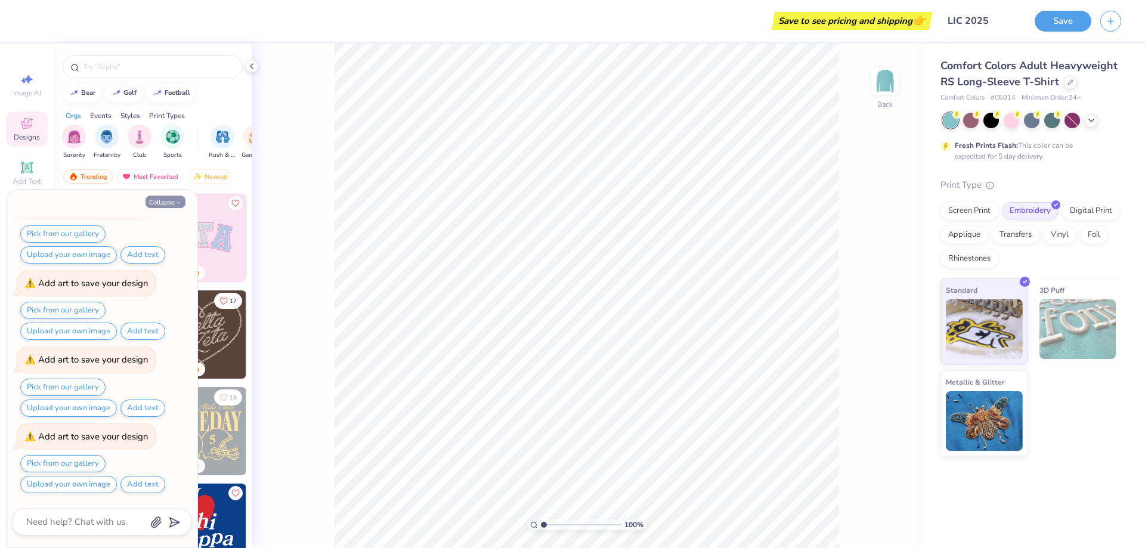
click at [154, 207] on button "Collapse" at bounding box center [165, 202] width 40 height 13
type textarea "x"
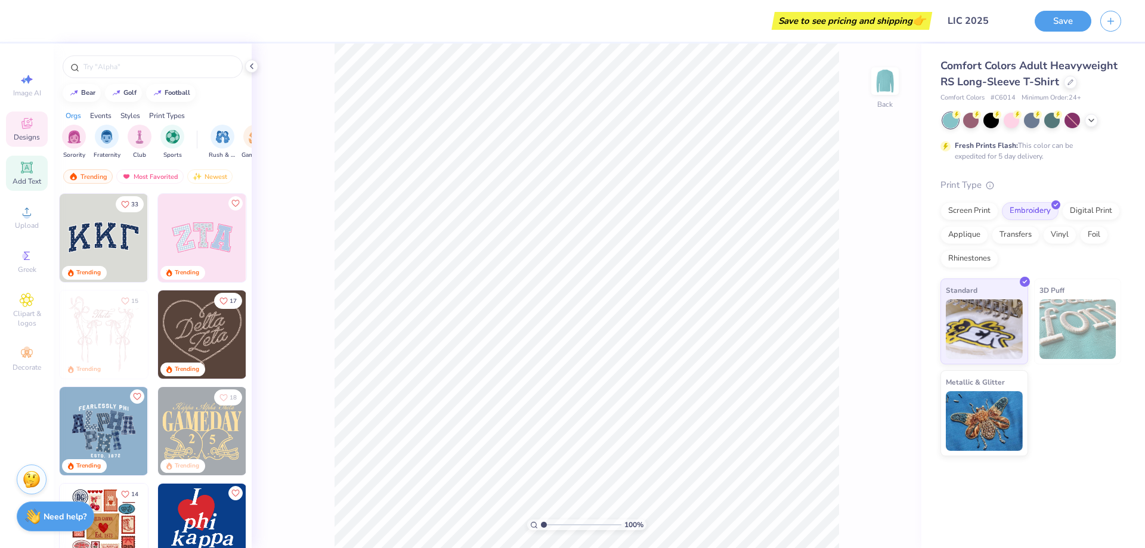
click at [38, 163] on div "Add Text" at bounding box center [27, 173] width 42 height 35
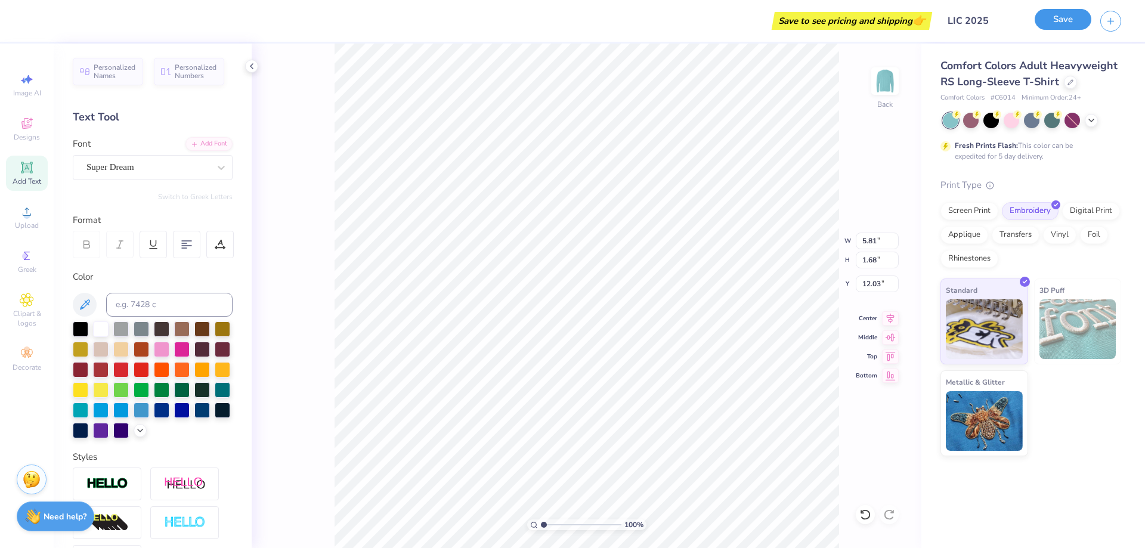
click at [1067, 16] on button "Save" at bounding box center [1062, 19] width 57 height 21
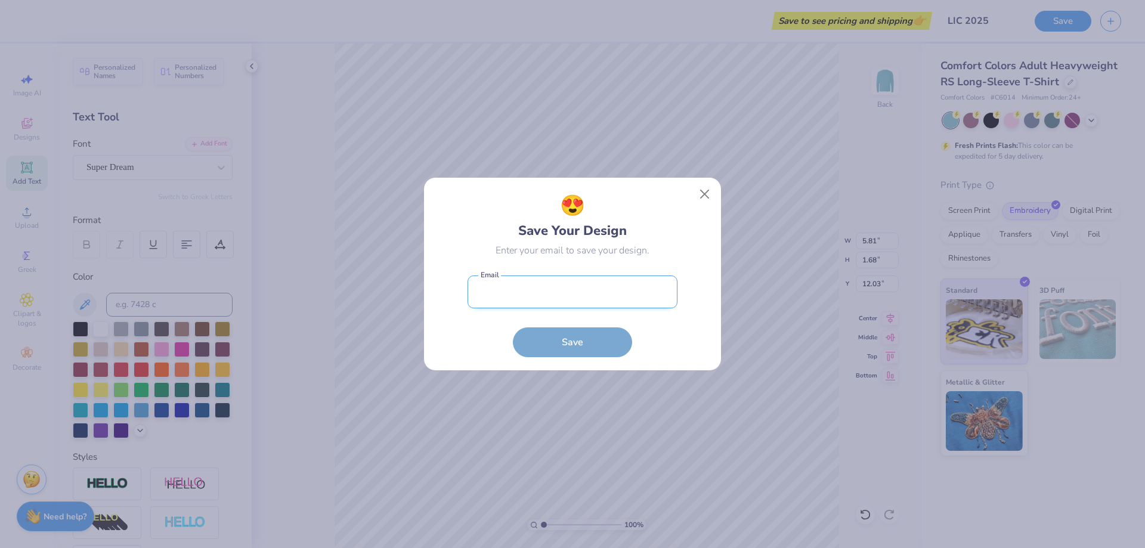
click at [506, 300] on input "email" at bounding box center [572, 291] width 210 height 33
type input "[EMAIL_ADDRESS][DOMAIN_NAME]"
click at [602, 340] on button "Save" at bounding box center [572, 339] width 119 height 30
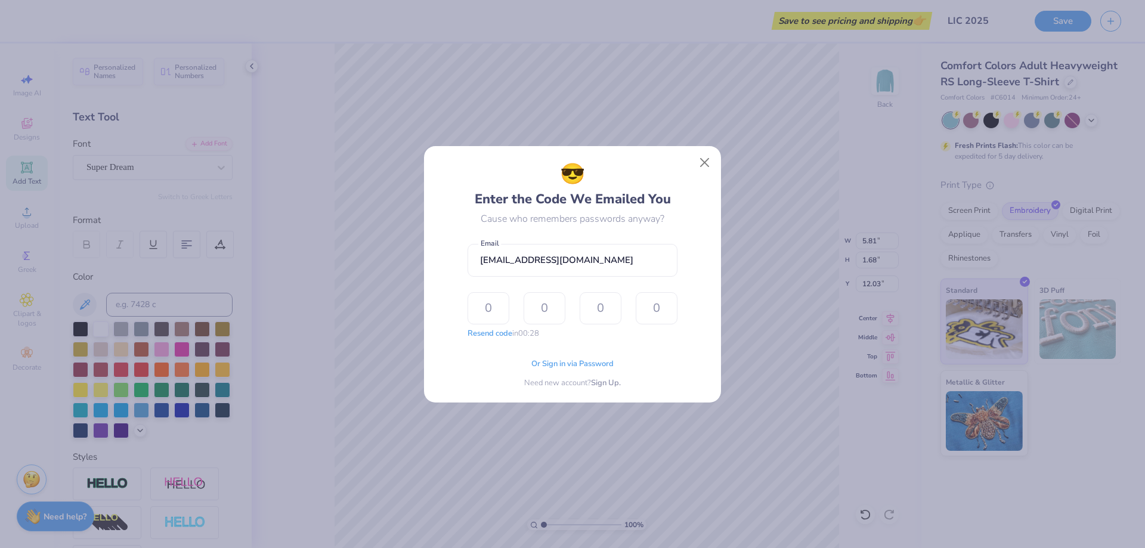
type input "1"
type input "2"
type input "3"
type input "4"
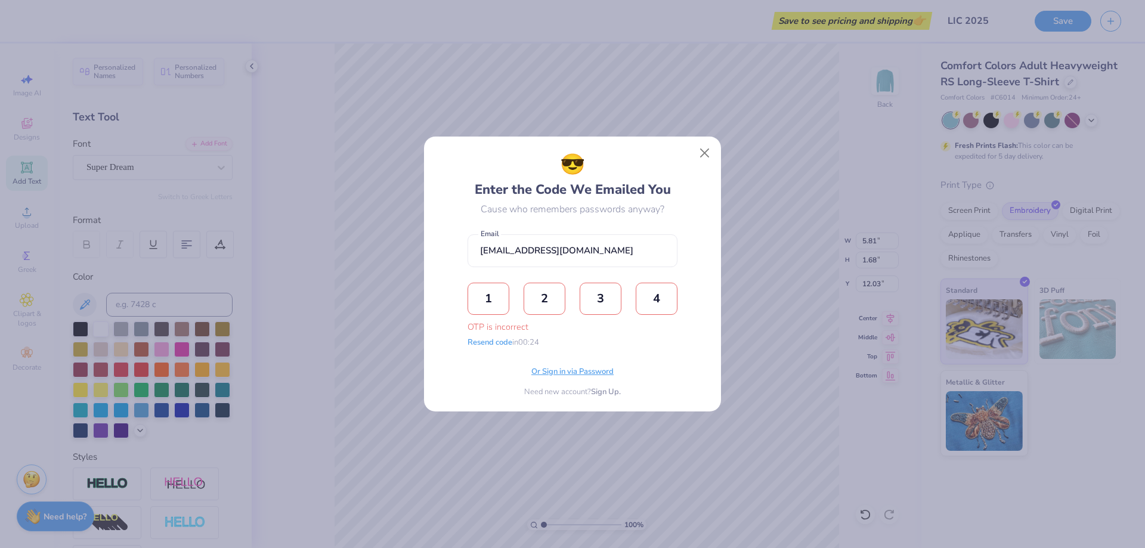
click at [560, 373] on span "Or Sign in via Password" at bounding box center [572, 372] width 82 height 12
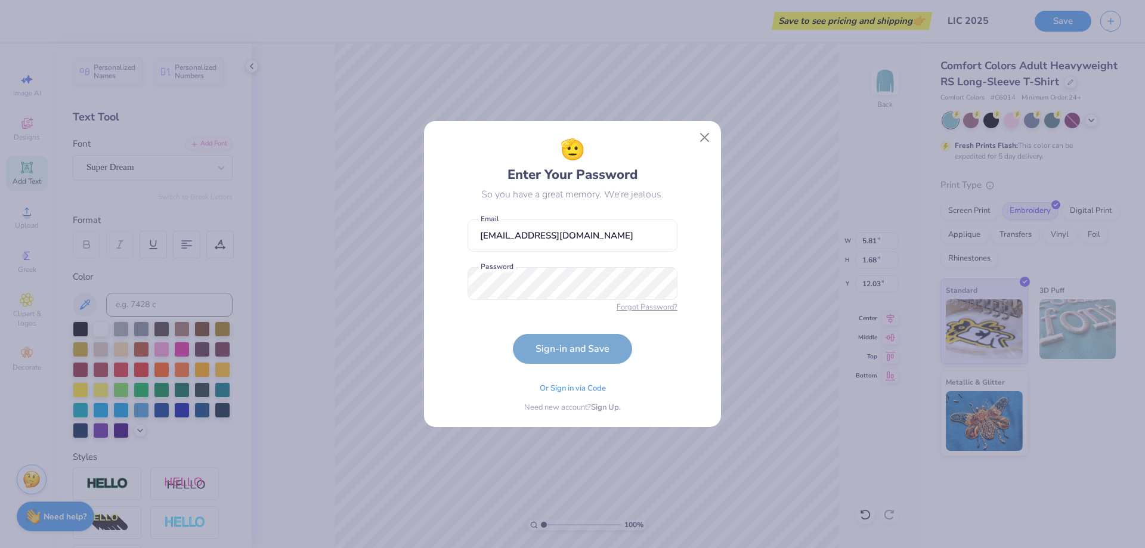
click at [649, 303] on span "Forgot Password?" at bounding box center [646, 308] width 61 height 12
